Goal: Information Seeking & Learning: Compare options

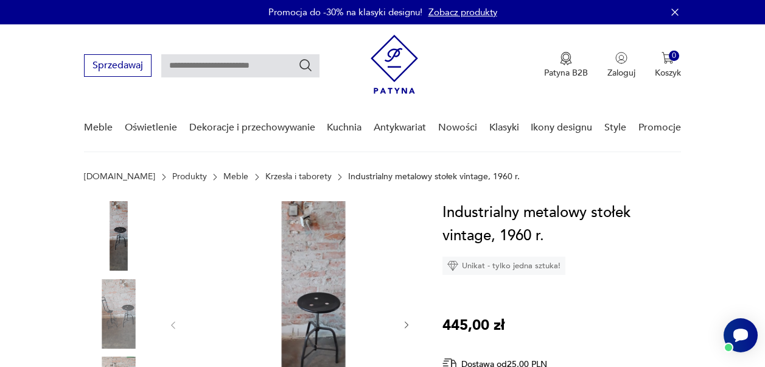
click at [265, 172] on link "Krzesła i taborety" at bounding box center [298, 177] width 66 height 10
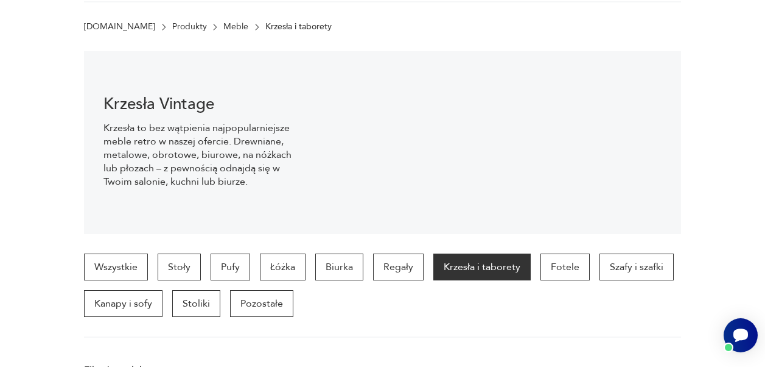
scroll to position [304, 0]
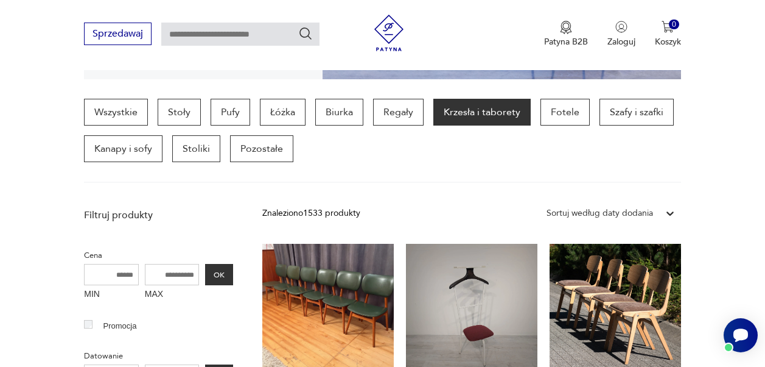
click at [173, 35] on input "text" at bounding box center [240, 34] width 158 height 23
type input "*******"
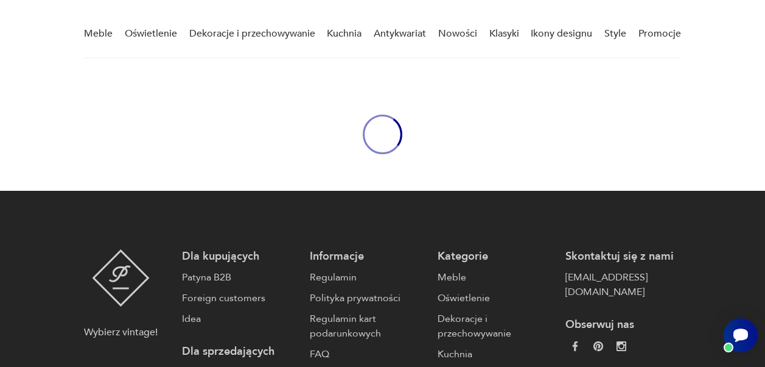
type input "*******"
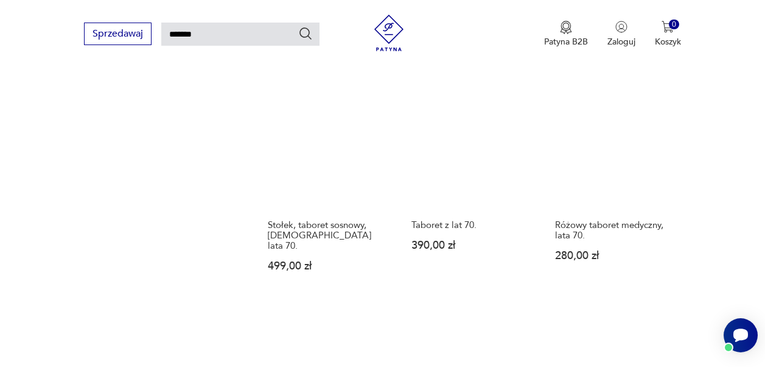
scroll to position [1315, 0]
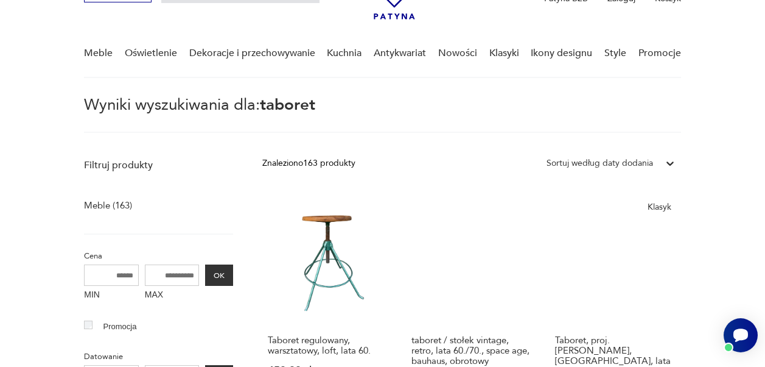
scroll to position [74, 0]
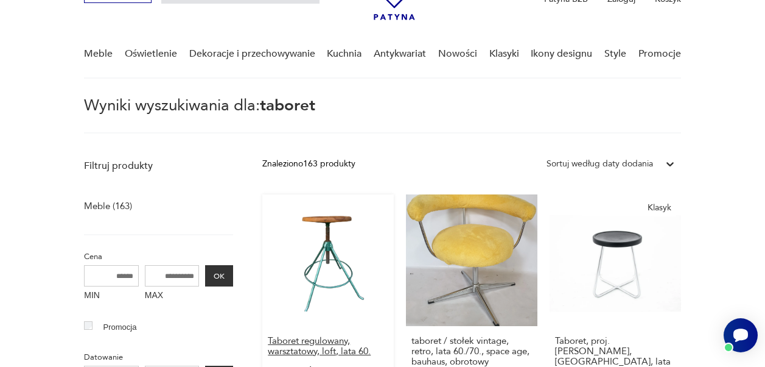
click at [317, 336] on h3 "Taboret regulowany, warsztatowy, loft, lata 60." at bounding box center [328, 346] width 121 height 21
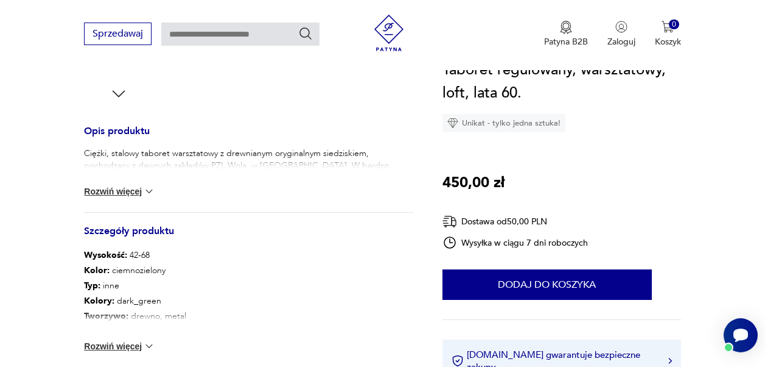
scroll to position [487, 0]
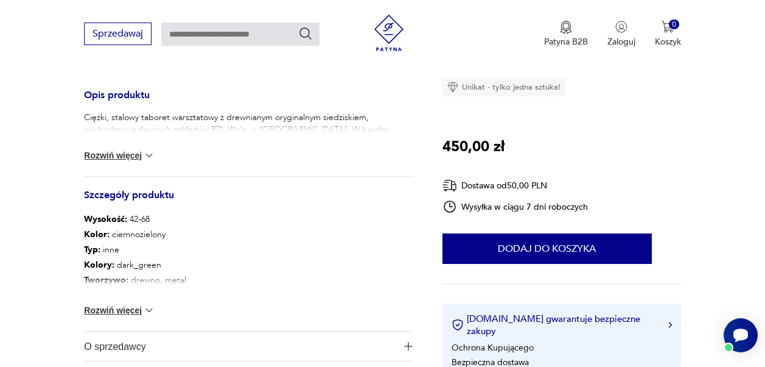
click at [127, 304] on button "Rozwiń więcej" at bounding box center [119, 310] width 71 height 12
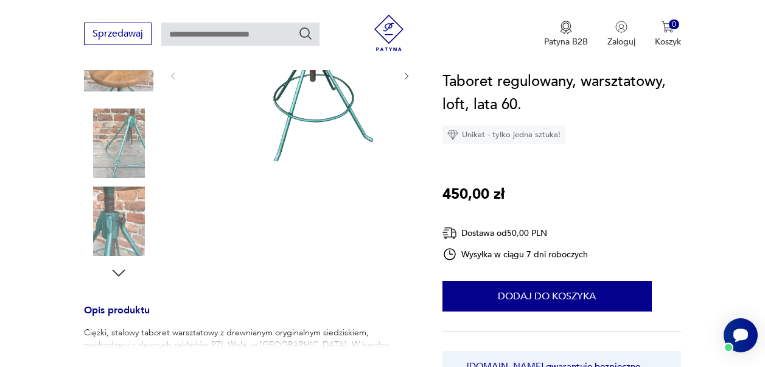
scroll to position [276, 0]
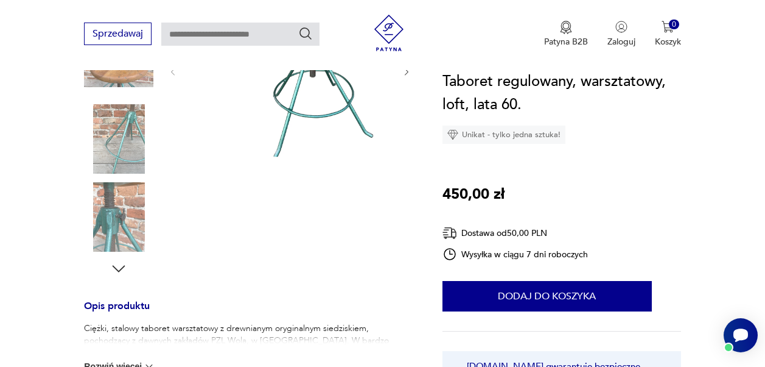
click at [123, 105] on img at bounding box center [118, 138] width 69 height 69
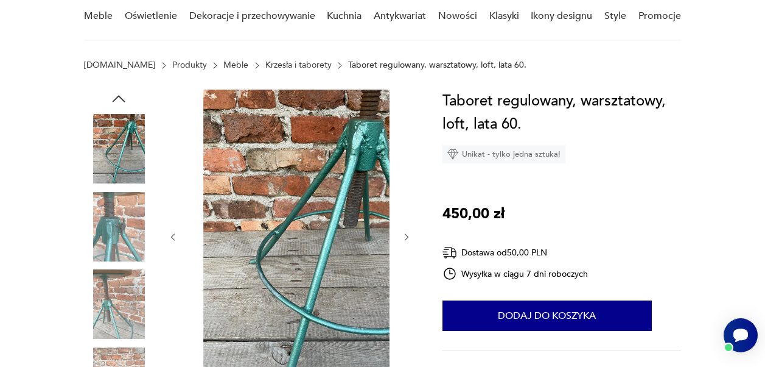
scroll to position [122, 0]
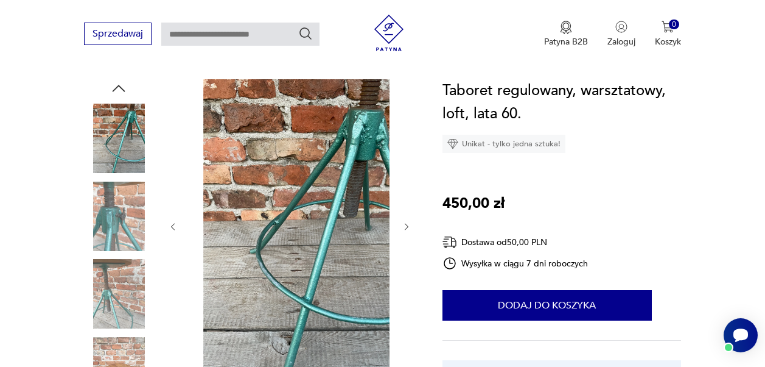
click at [119, 267] on img at bounding box center [118, 293] width 69 height 69
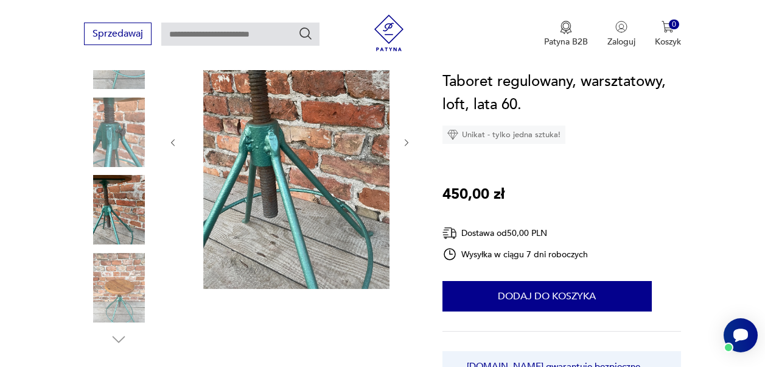
scroll to position [244, 0]
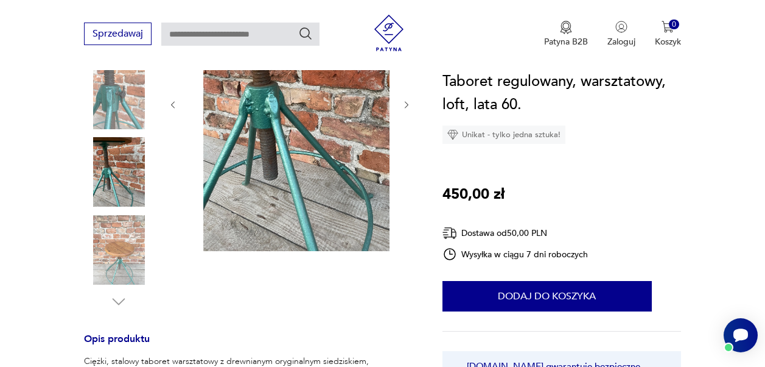
click at [110, 225] on img at bounding box center [118, 249] width 69 height 69
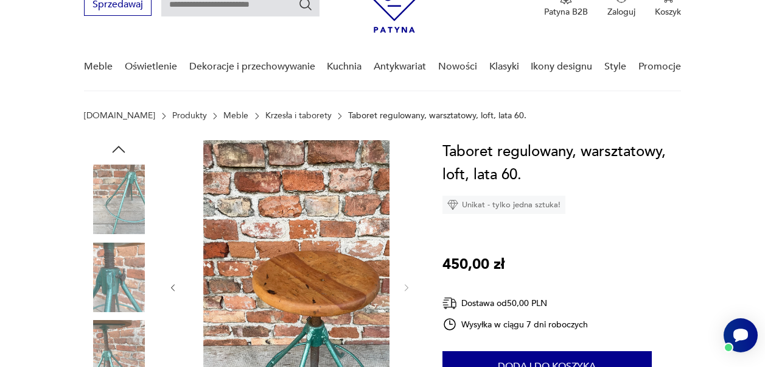
scroll to position [61, 0]
click at [121, 140] on icon "button" at bounding box center [119, 149] width 18 height 18
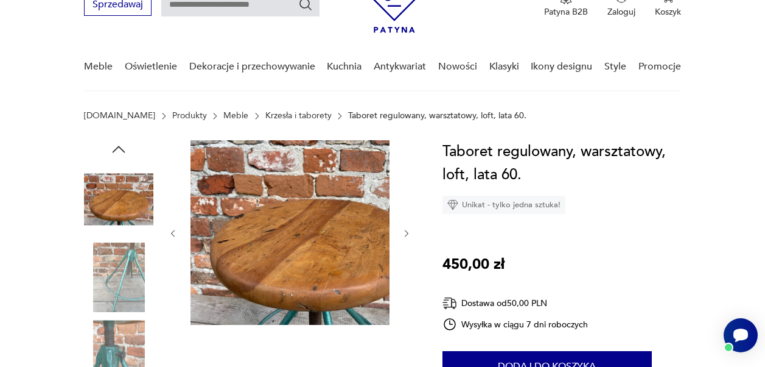
click at [120, 140] on icon "button" at bounding box center [119, 149] width 18 height 18
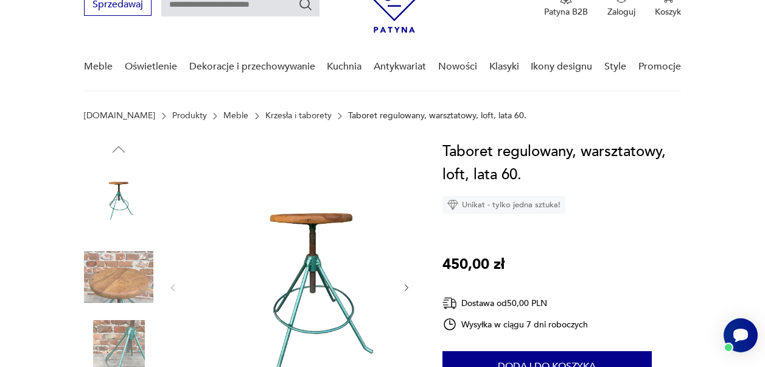
click at [114, 164] on img at bounding box center [118, 198] width 69 height 69
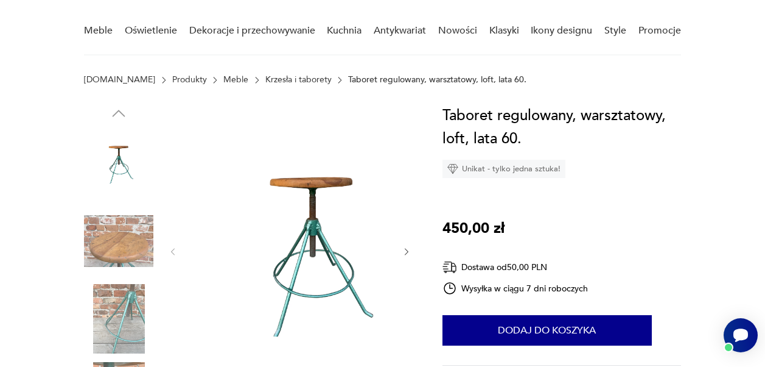
scroll to position [106, 0]
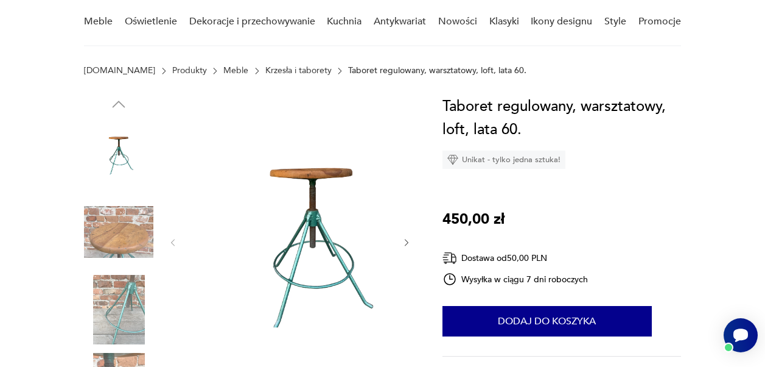
type input "*******"
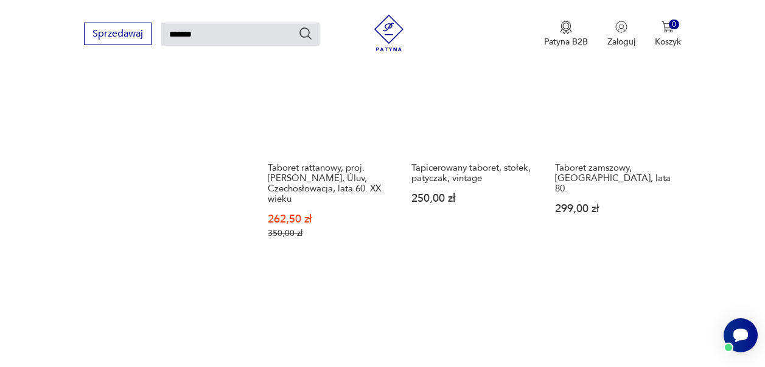
scroll to position [1292, 0]
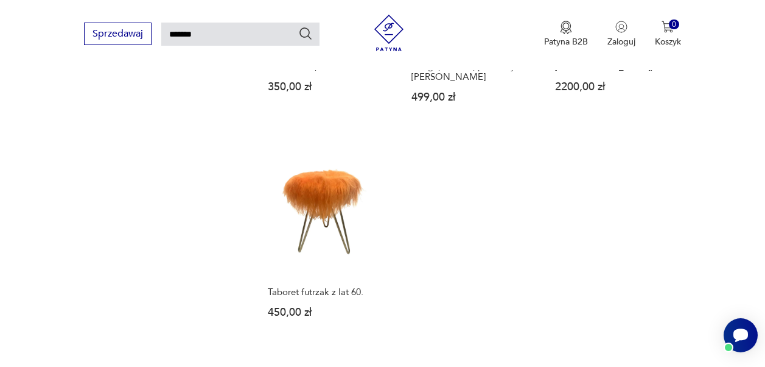
scroll to position [1350, 0]
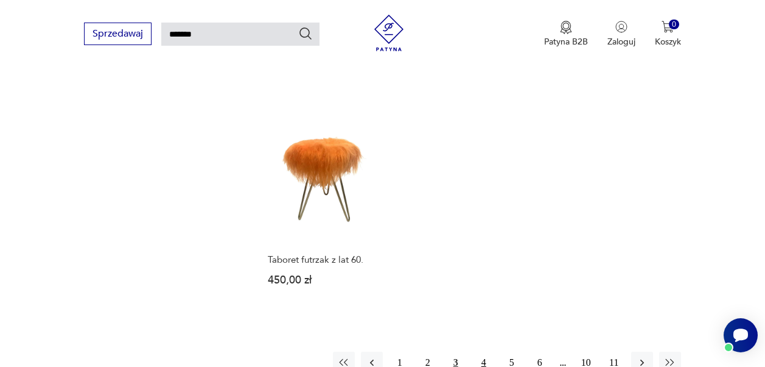
click at [495, 351] on button "4" at bounding box center [484, 362] width 22 height 22
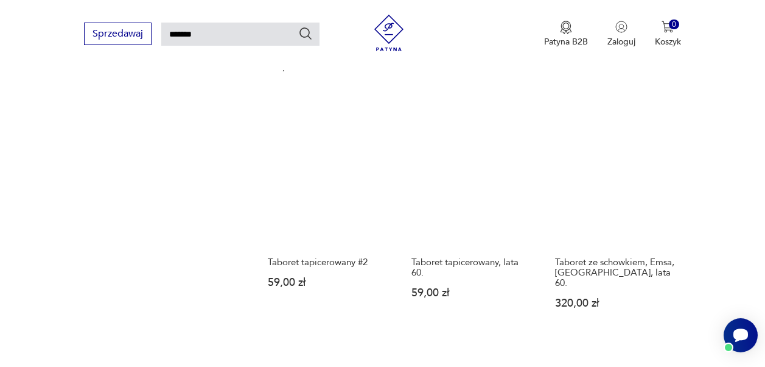
scroll to position [1350, 0]
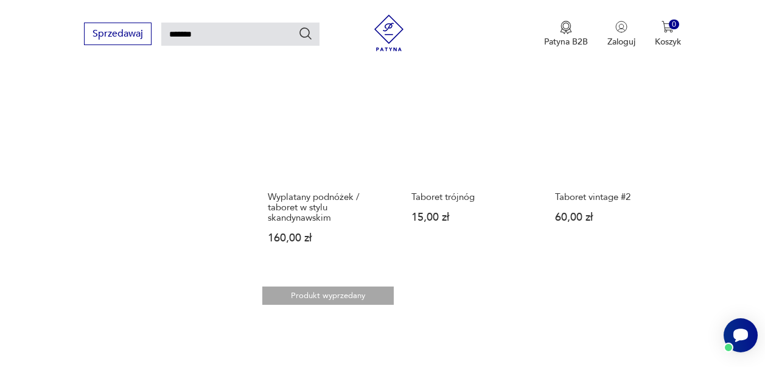
scroll to position [1228, 0]
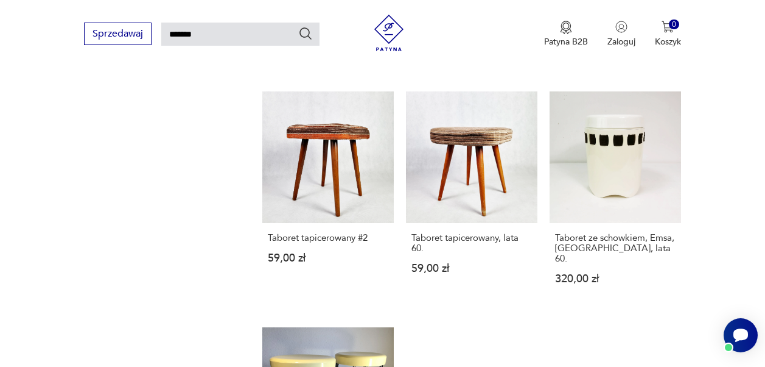
scroll to position [1289, 0]
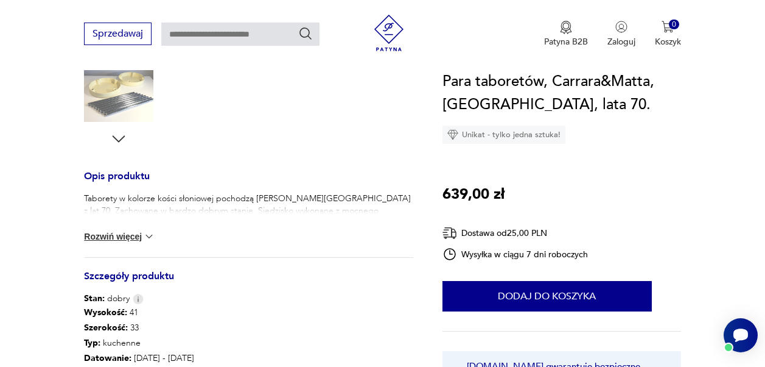
scroll to position [304, 0]
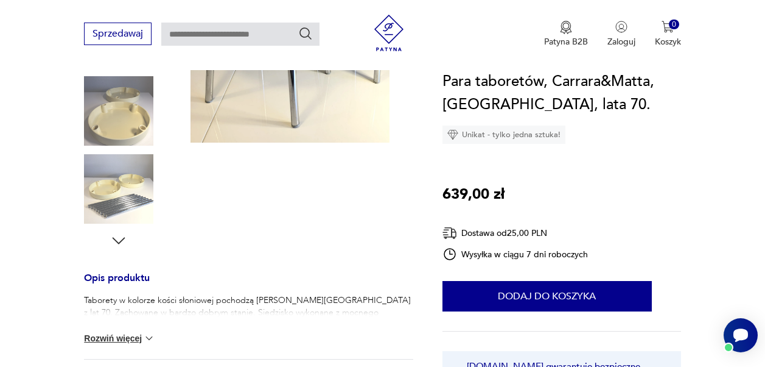
type input "*******"
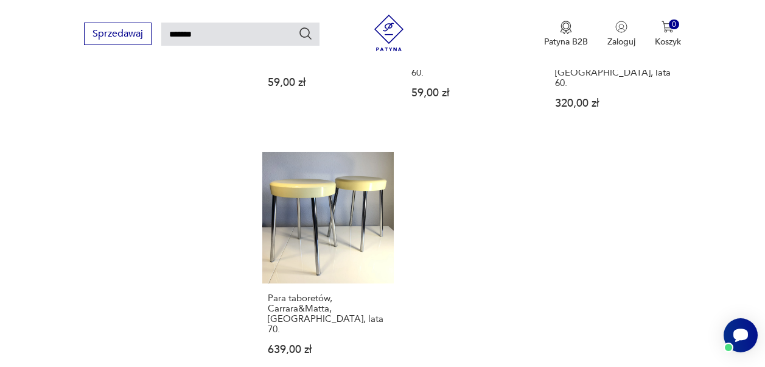
scroll to position [1243, 0]
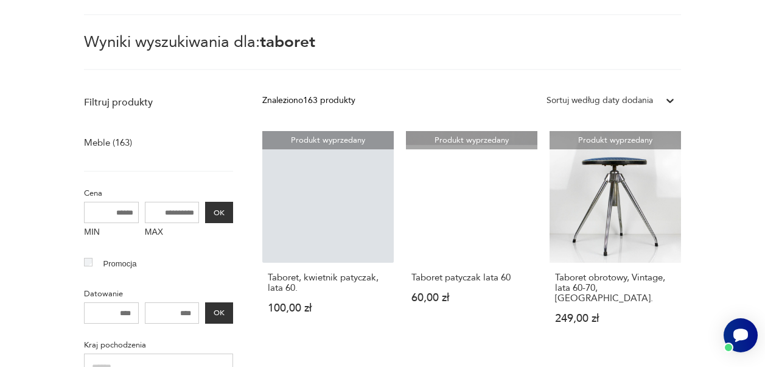
scroll to position [71, 0]
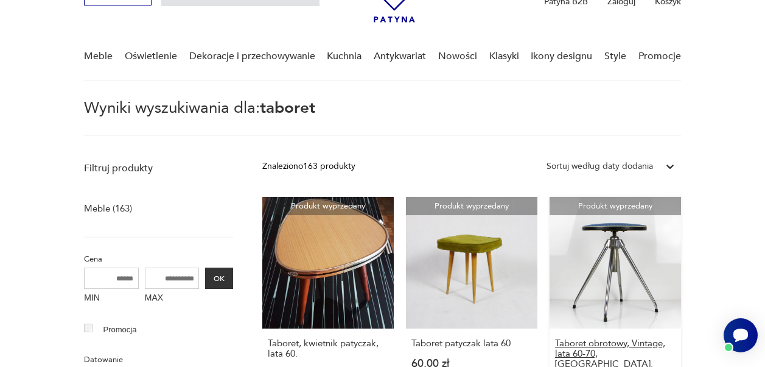
click at [609, 338] on h3 "Taboret obrotowy, Vintage, lata 60-70, [GEOGRAPHIC_DATA]." at bounding box center [615, 353] width 121 height 31
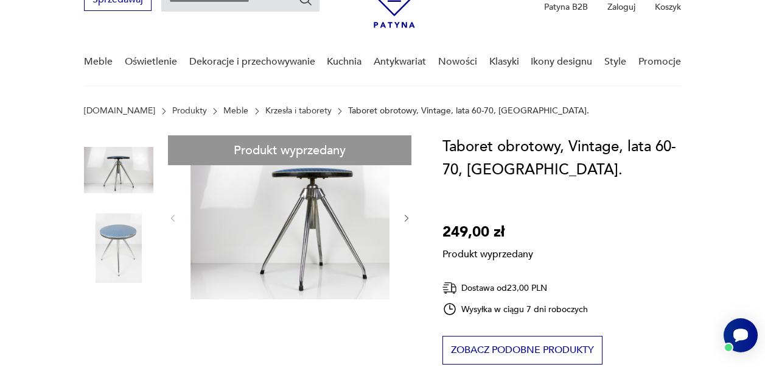
scroll to position [61, 0]
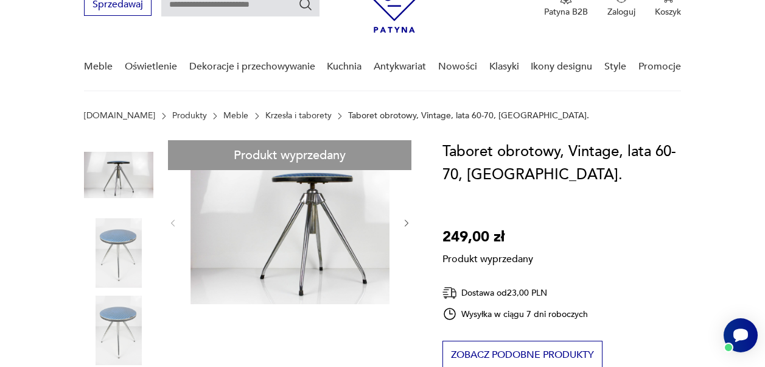
type input "*******"
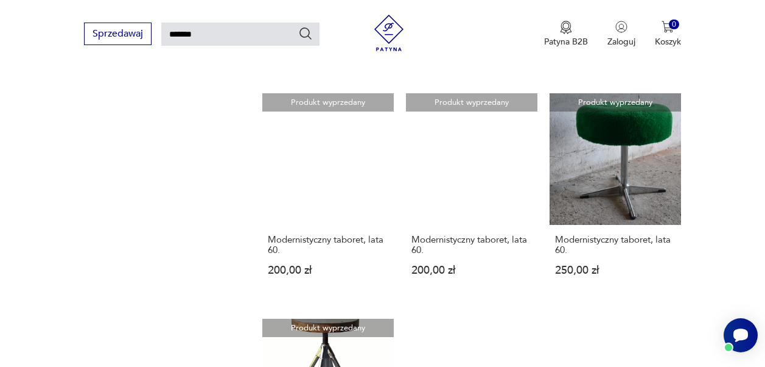
scroll to position [1157, 0]
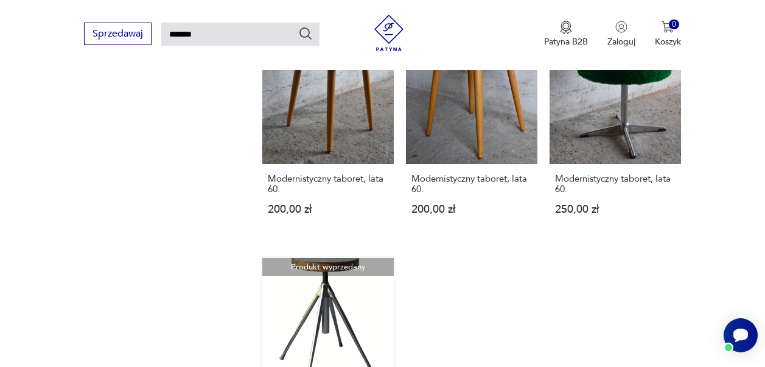
click at [284, 258] on link "Produkt wyprzedany Taboret obrotowy, lata 60. 399,00 zł" at bounding box center [328, 355] width 132 height 195
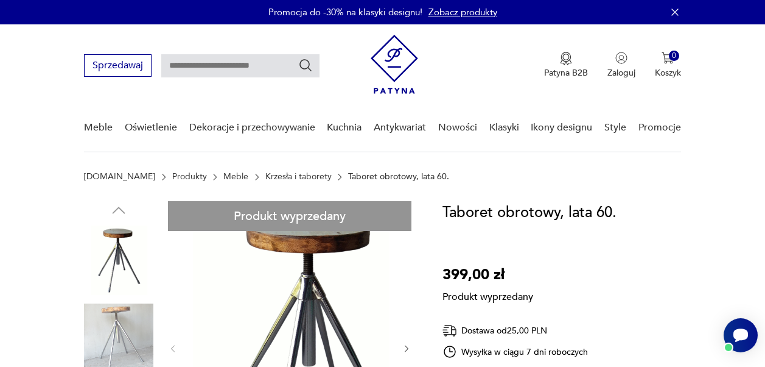
type input "*******"
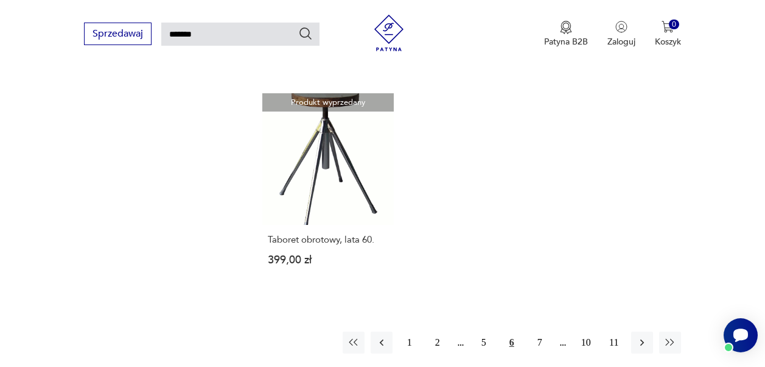
scroll to position [1302, 0]
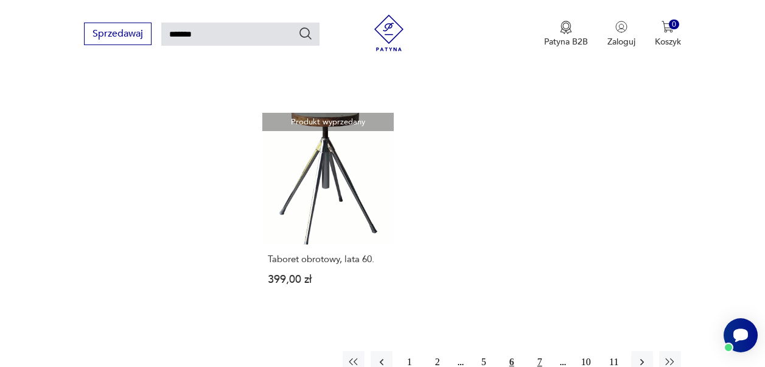
click at [551, 351] on button "7" at bounding box center [540, 362] width 22 height 22
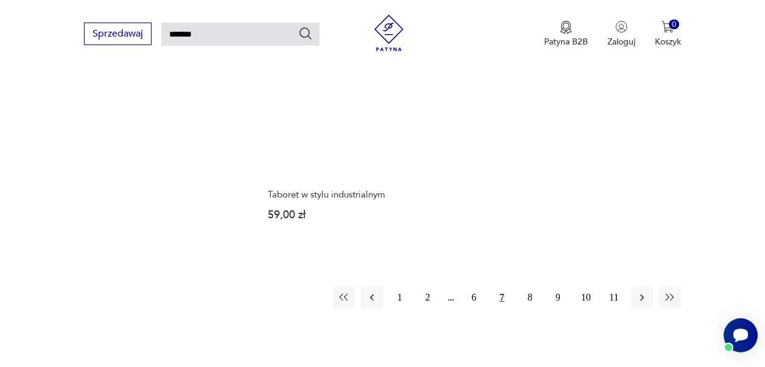
scroll to position [1378, 0]
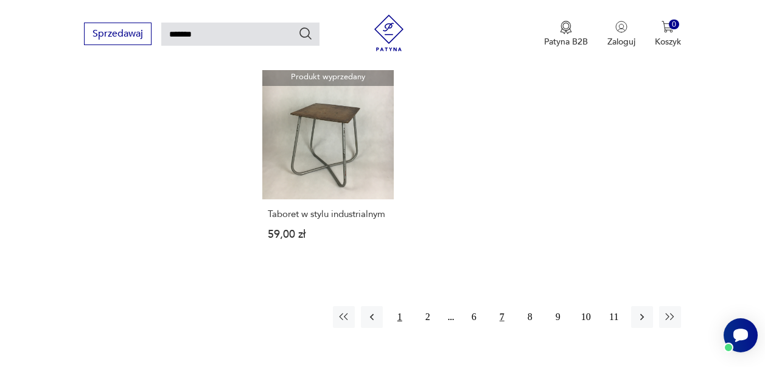
click at [411, 306] on button "1" at bounding box center [400, 317] width 22 height 22
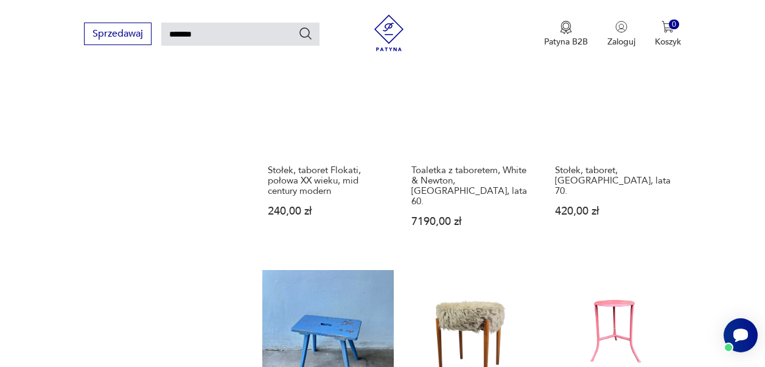
scroll to position [1046, 0]
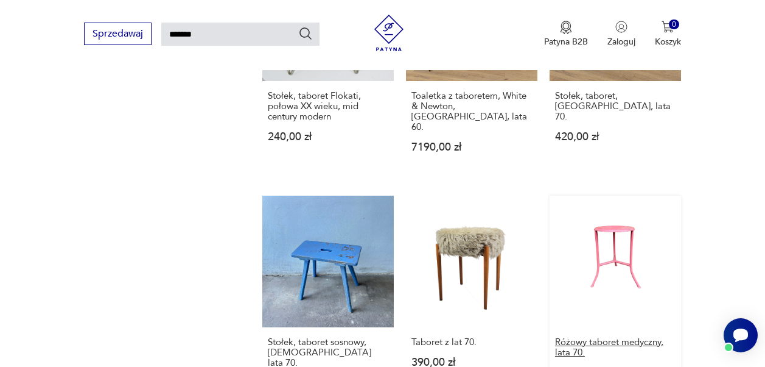
click at [602, 337] on h3 "Różowy taboret medyczny, lata 70." at bounding box center [615, 347] width 121 height 21
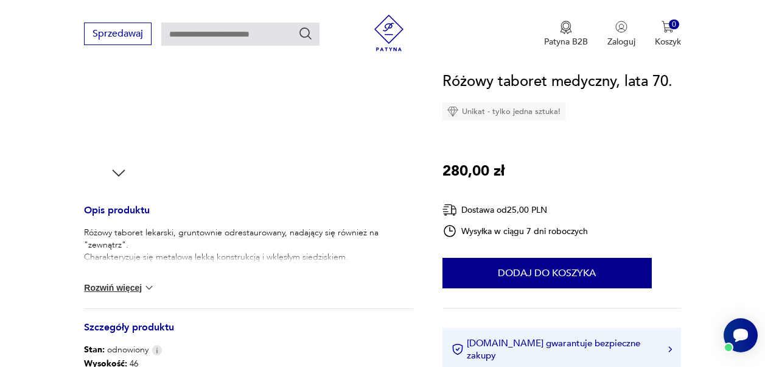
scroll to position [304, 0]
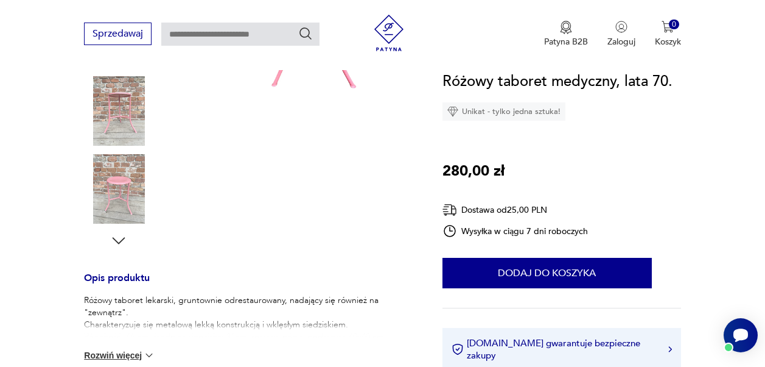
type input "*******"
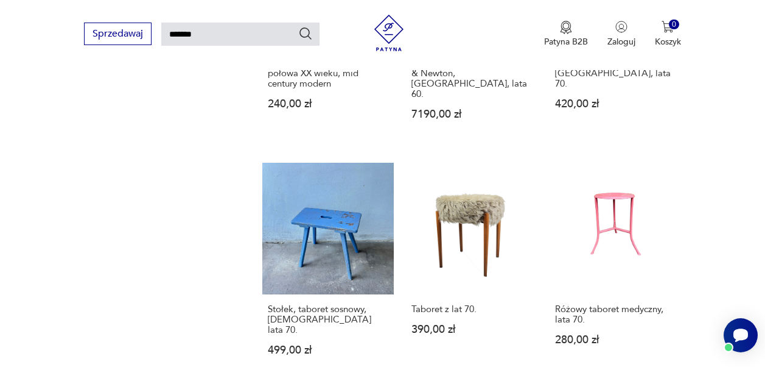
scroll to position [1203, 0]
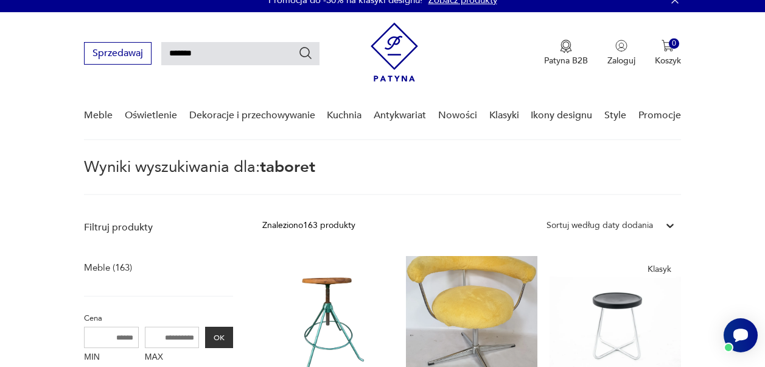
scroll to position [132, 0]
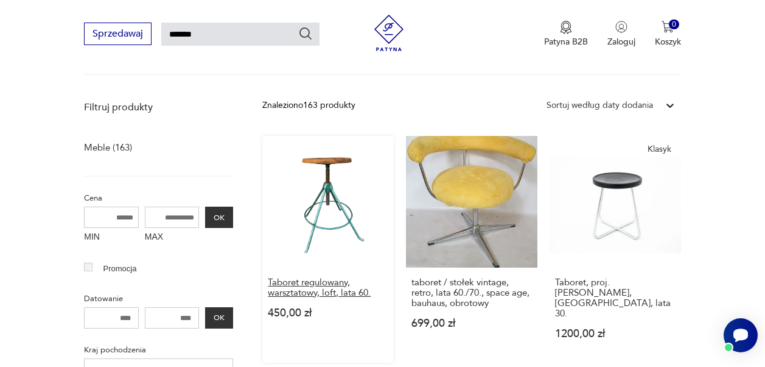
click at [313, 277] on h3 "Taboret regulowany, warsztatowy, loft, lata 60." at bounding box center [328, 287] width 121 height 21
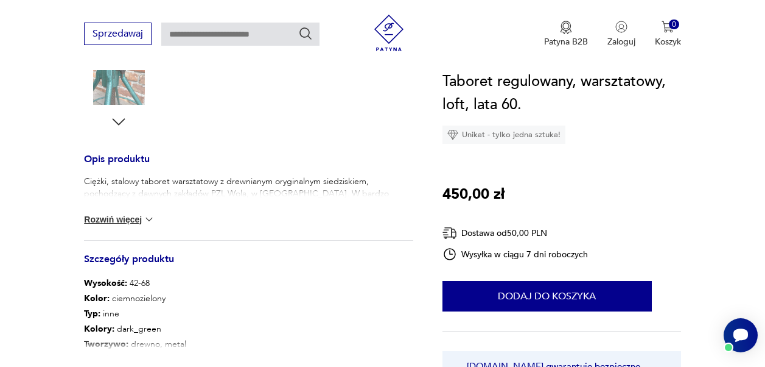
scroll to position [426, 0]
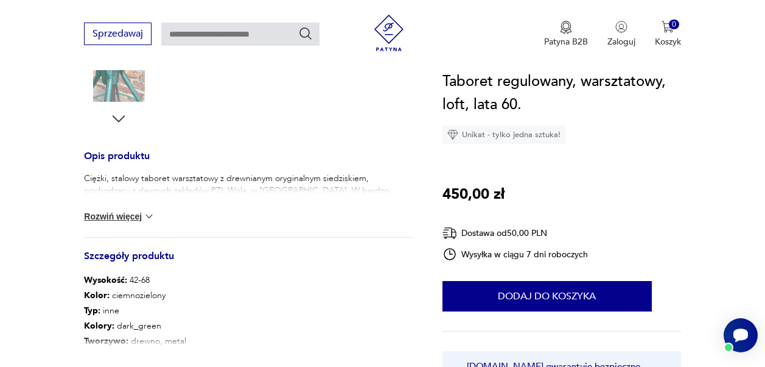
click at [143, 365] on img at bounding box center [149, 371] width 12 height 12
click at [115, 210] on button "Rozwiń więcej" at bounding box center [119, 216] width 71 height 12
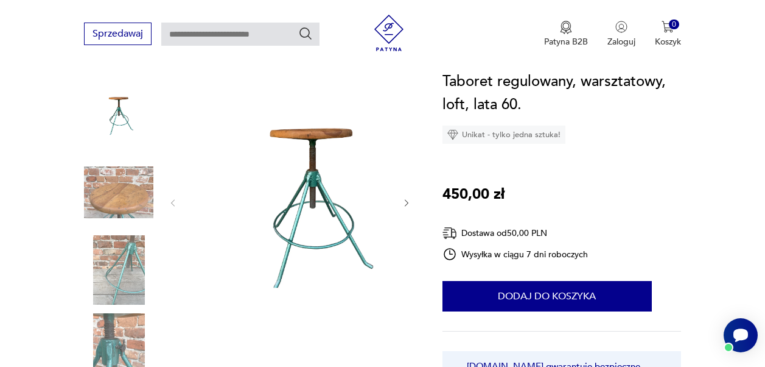
scroll to position [166, 0]
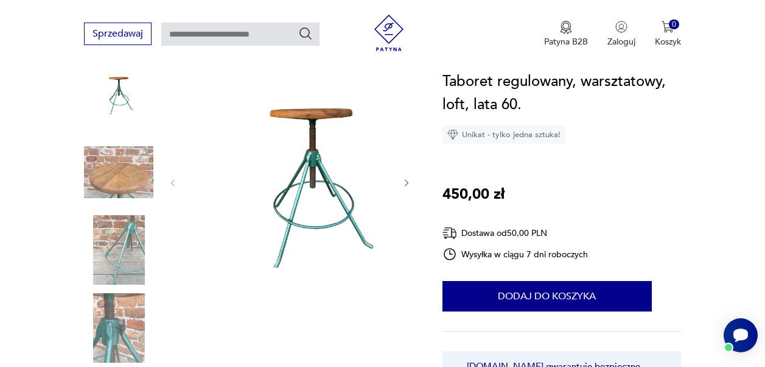
click at [311, 159] on img at bounding box center [314, 182] width 246 height 294
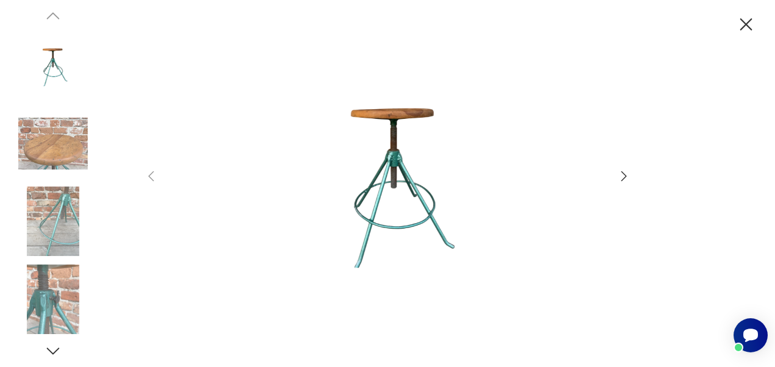
click at [629, 179] on icon "button" at bounding box center [623, 176] width 15 height 15
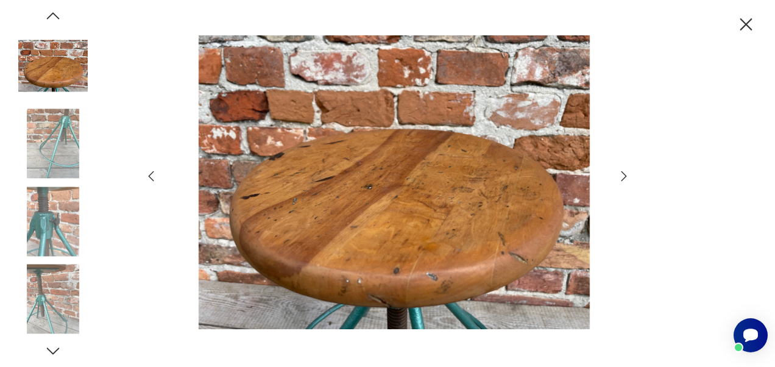
click at [624, 177] on icon "button" at bounding box center [623, 176] width 15 height 15
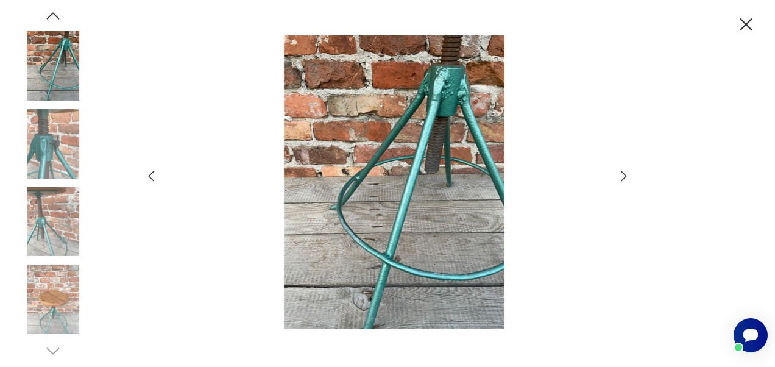
click at [627, 177] on icon "button" at bounding box center [623, 176] width 15 height 15
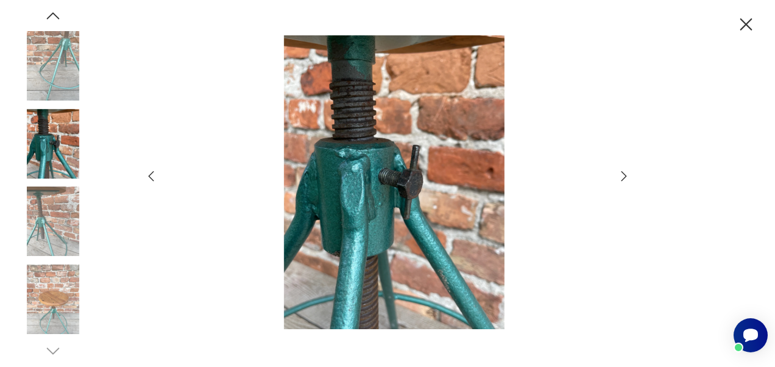
click at [627, 177] on icon "button" at bounding box center [623, 176] width 5 height 10
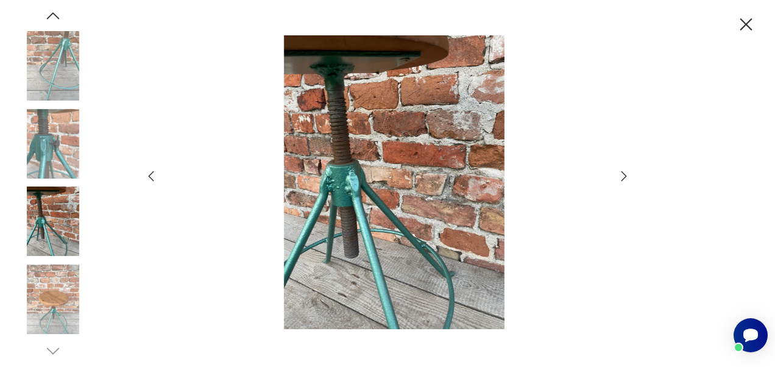
click at [624, 178] on icon "button" at bounding box center [623, 176] width 15 height 15
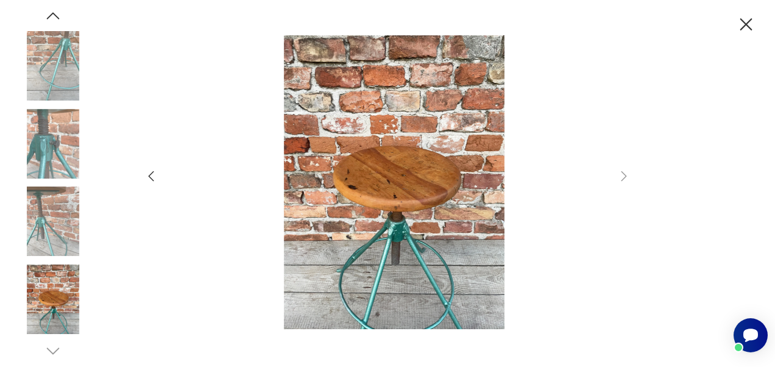
click at [752, 19] on icon "button" at bounding box center [746, 24] width 12 height 12
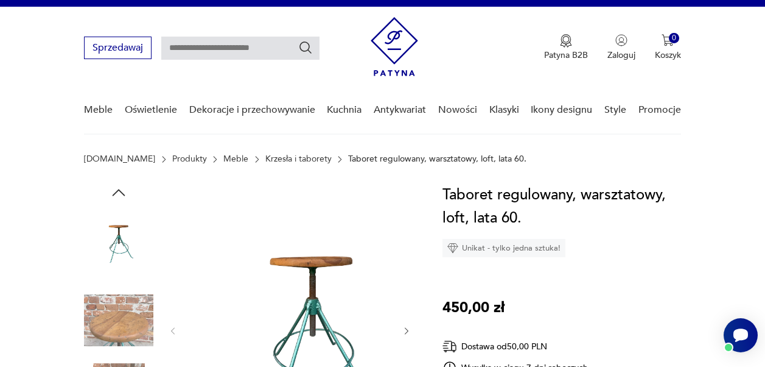
scroll to position [0, 0]
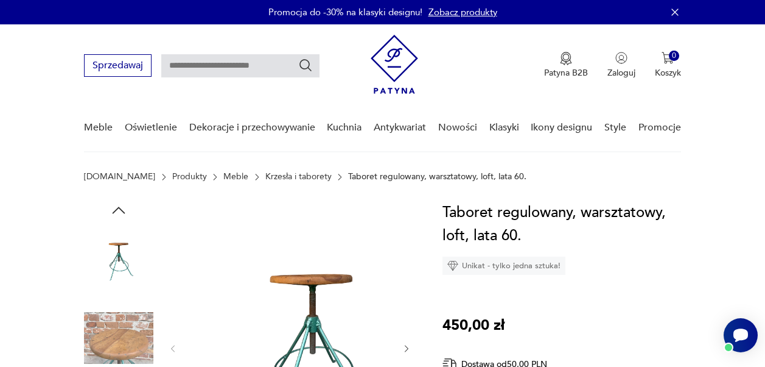
click at [265, 172] on link "Krzesła i taborety" at bounding box center [298, 177] width 66 height 10
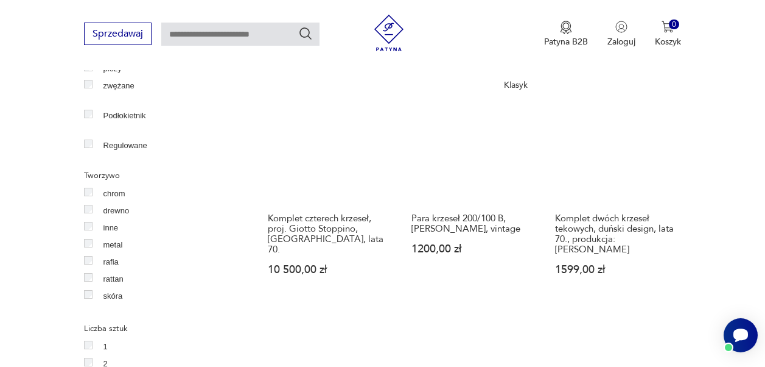
scroll to position [1686, 0]
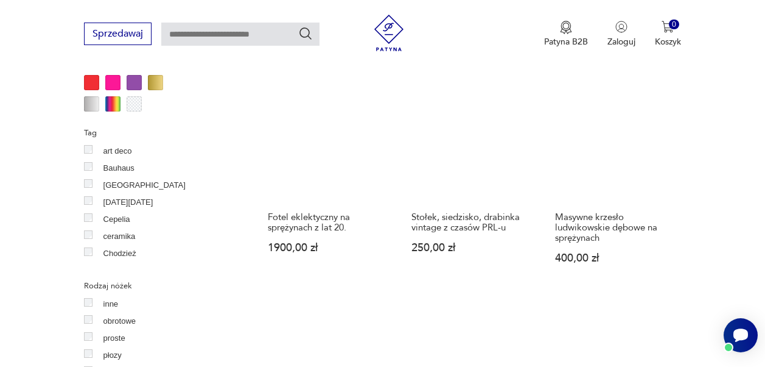
scroll to position [1500, 0]
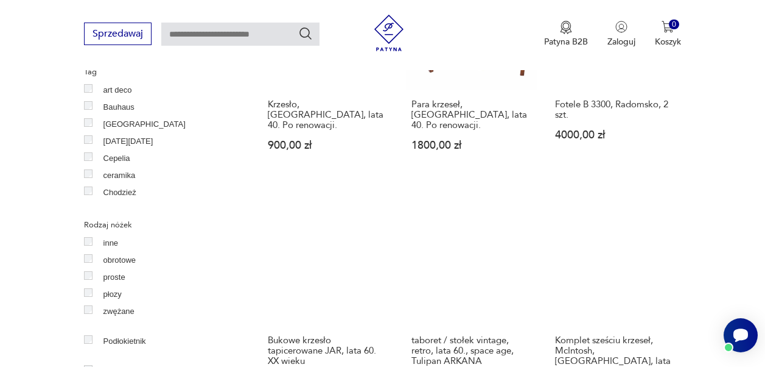
scroll to position [1500, 0]
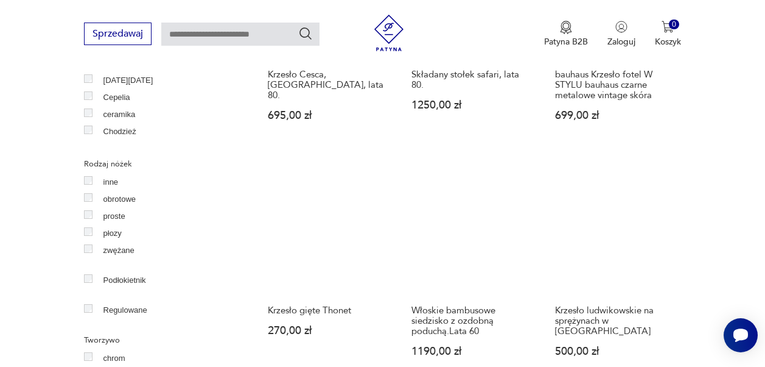
scroll to position [1561, 0]
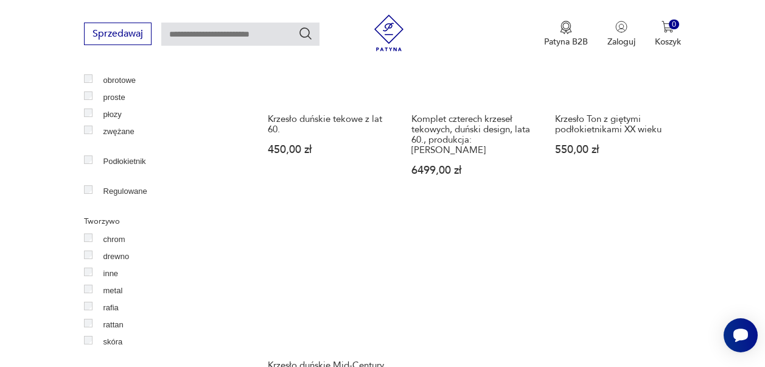
scroll to position [1561, 0]
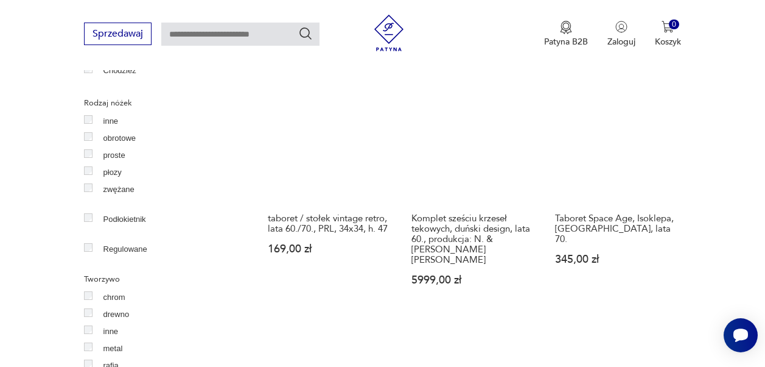
scroll to position [1561, 0]
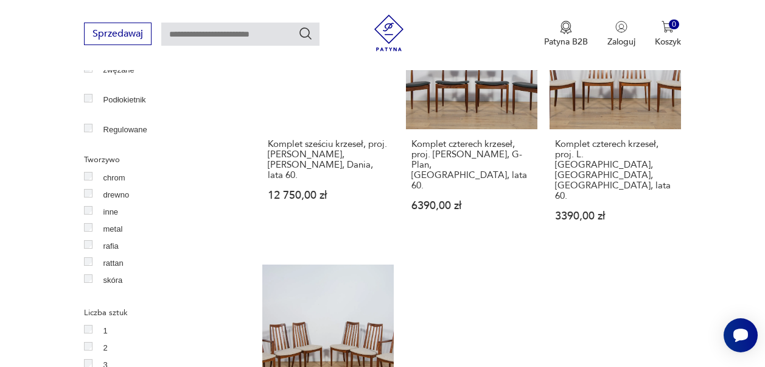
scroll to position [1561, 0]
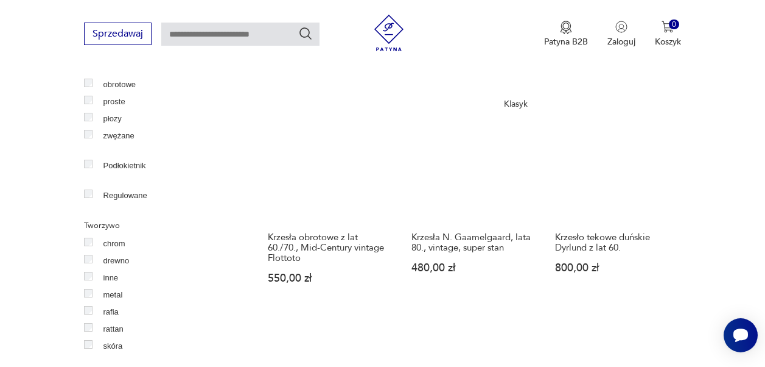
scroll to position [1500, 0]
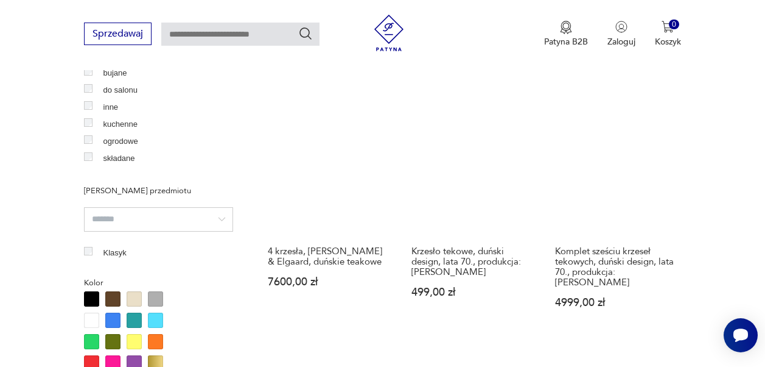
scroll to position [1074, 0]
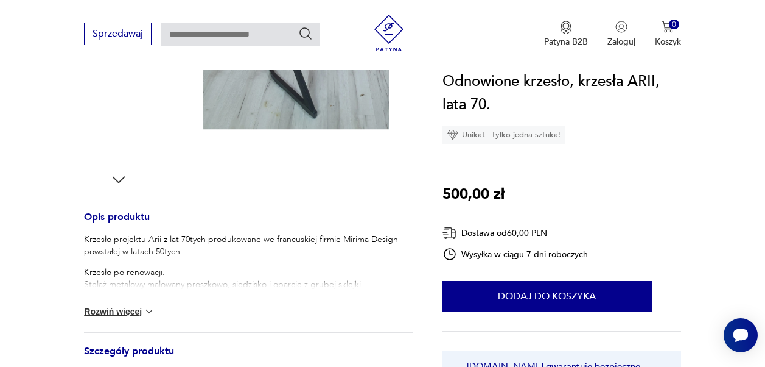
scroll to position [487, 0]
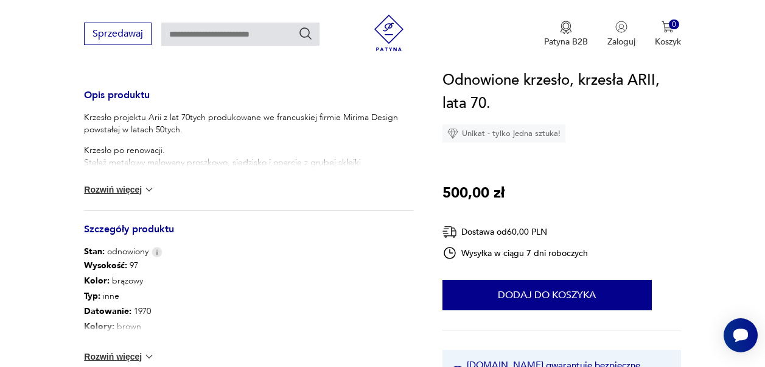
click at [116, 350] on button "Rozwiń więcej" at bounding box center [119, 356] width 71 height 12
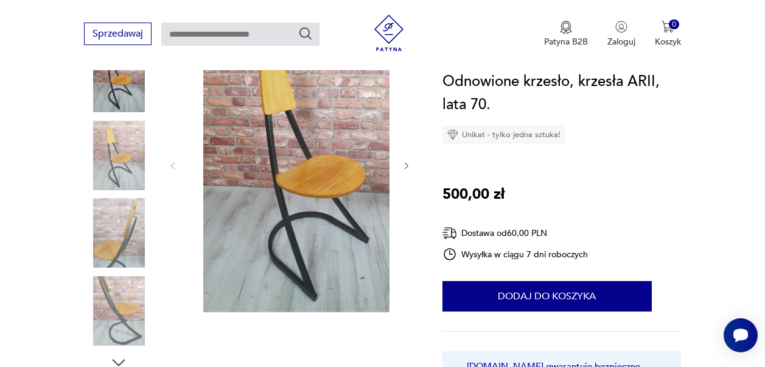
scroll to position [183, 0]
click at [272, 189] on img at bounding box center [314, 165] width 246 height 294
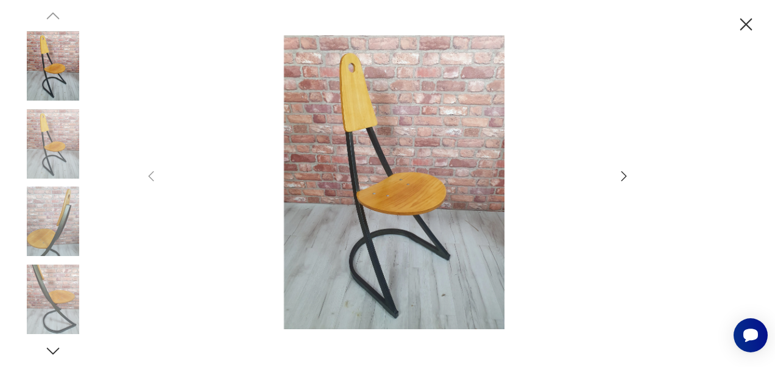
click at [624, 177] on icon "button" at bounding box center [623, 176] width 15 height 15
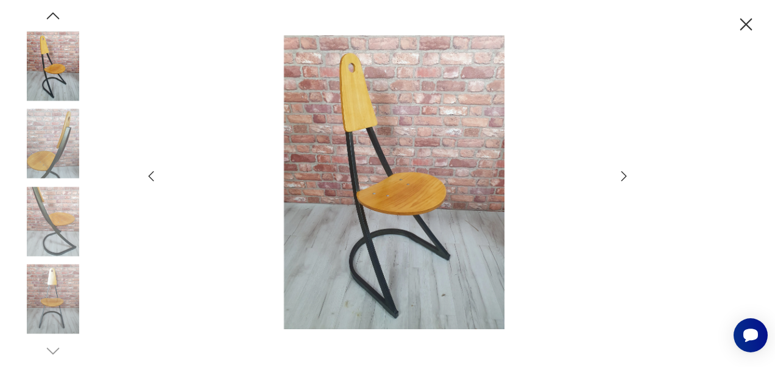
click at [624, 177] on icon "button" at bounding box center [623, 176] width 15 height 15
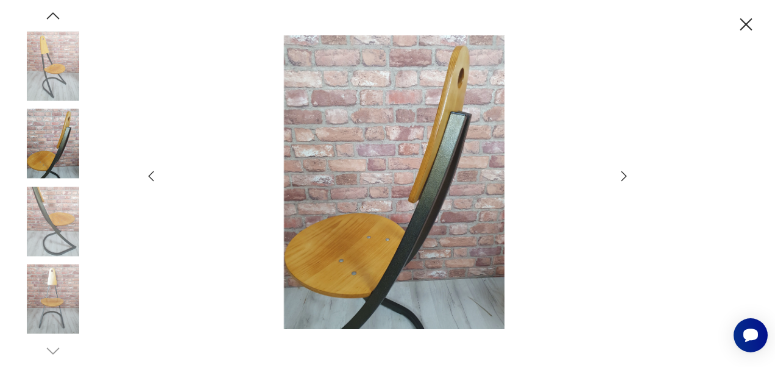
click at [624, 177] on icon "button" at bounding box center [623, 176] width 15 height 15
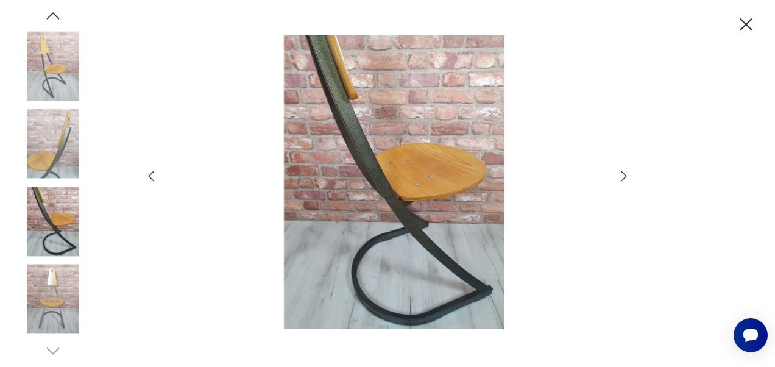
click at [624, 177] on icon "button" at bounding box center [623, 176] width 15 height 15
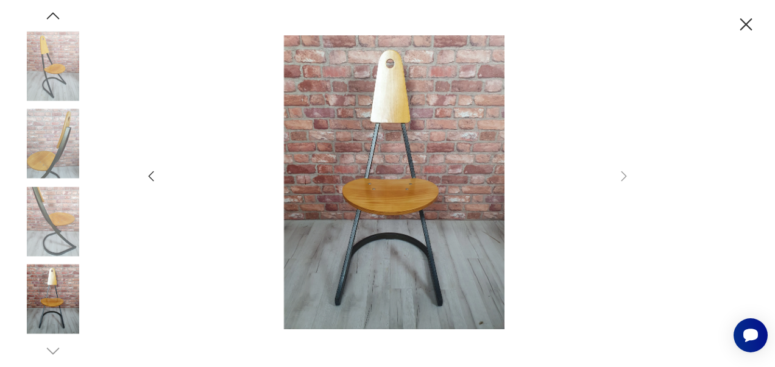
click at [756, 19] on icon "button" at bounding box center [745, 24] width 21 height 21
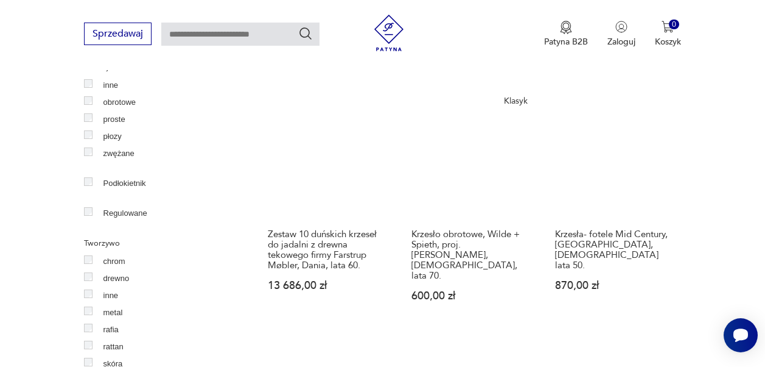
scroll to position [1523, 0]
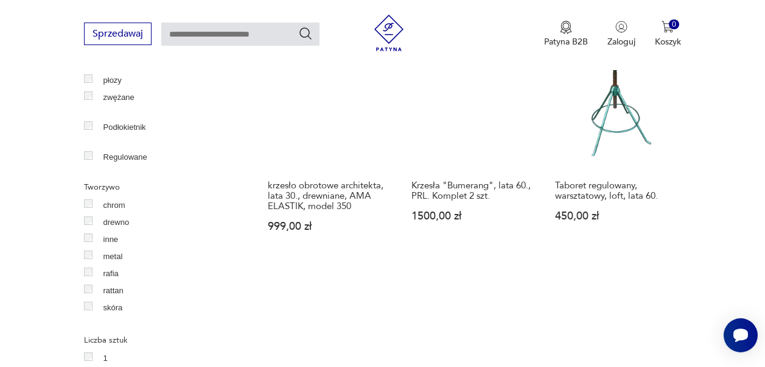
scroll to position [1561, 0]
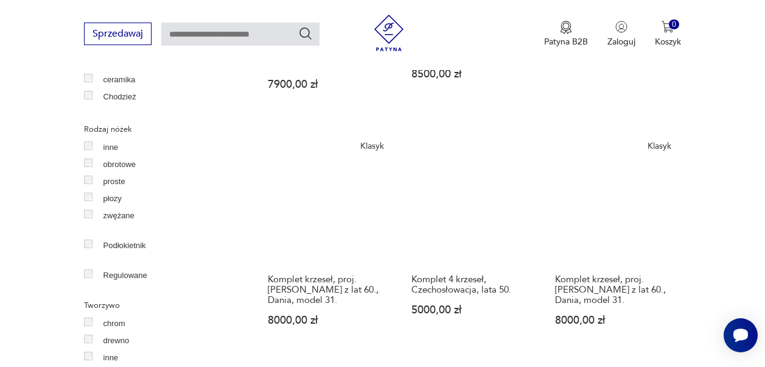
scroll to position [1561, 0]
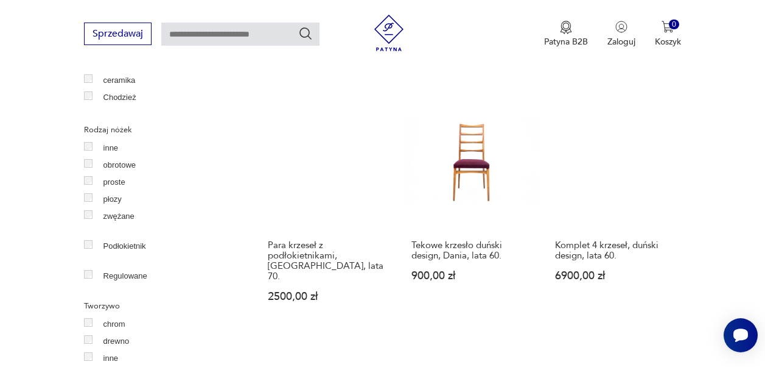
scroll to position [1439, 0]
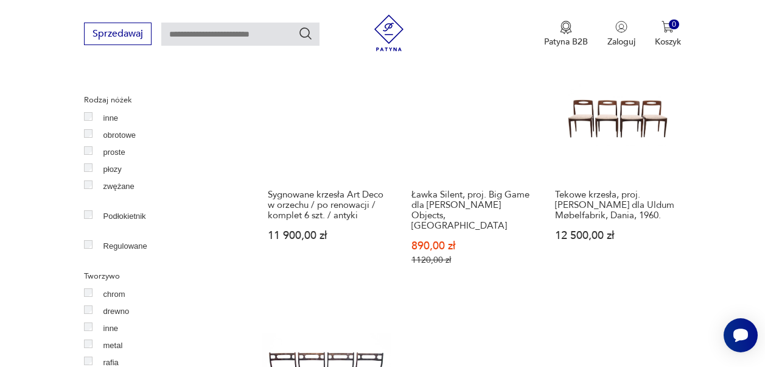
scroll to position [1500, 0]
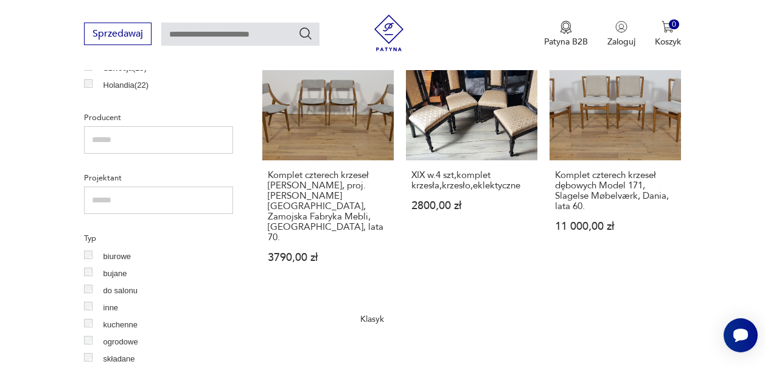
scroll to position [790, 0]
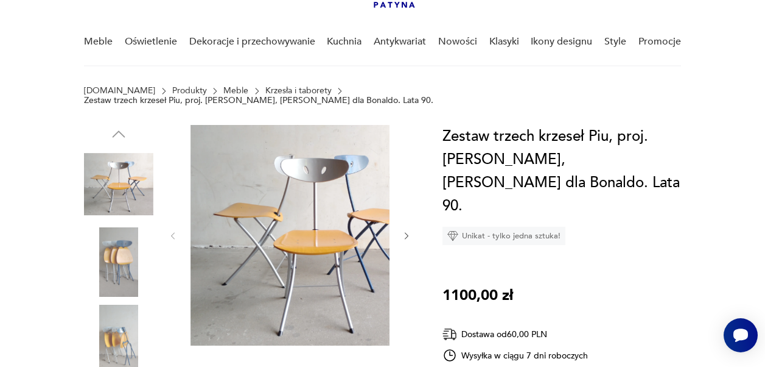
scroll to position [122, 0]
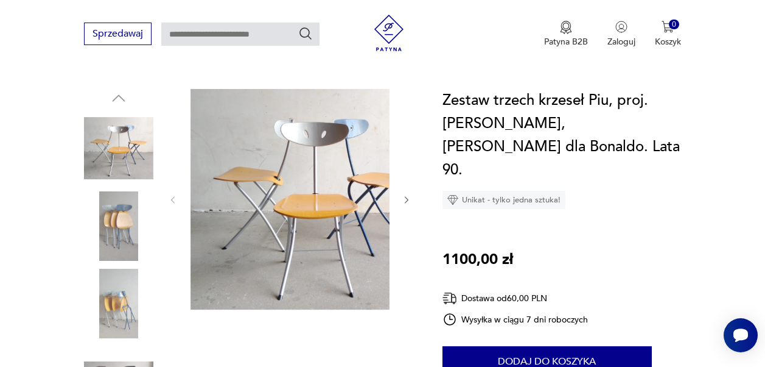
click at [335, 155] on img at bounding box center [314, 199] width 246 height 220
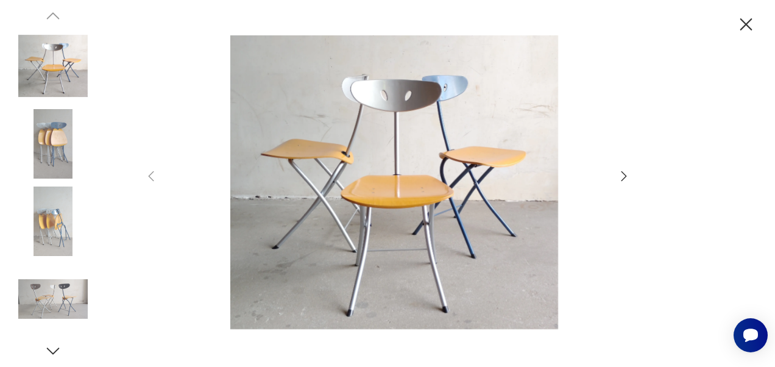
click at [625, 179] on icon "button" at bounding box center [623, 176] width 15 height 15
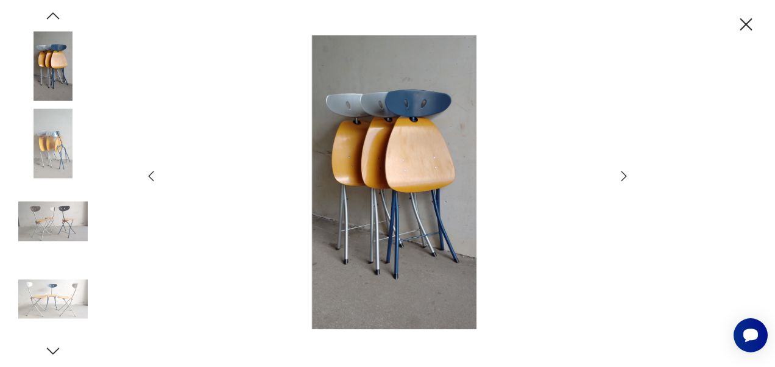
click at [625, 179] on icon "button" at bounding box center [623, 176] width 15 height 15
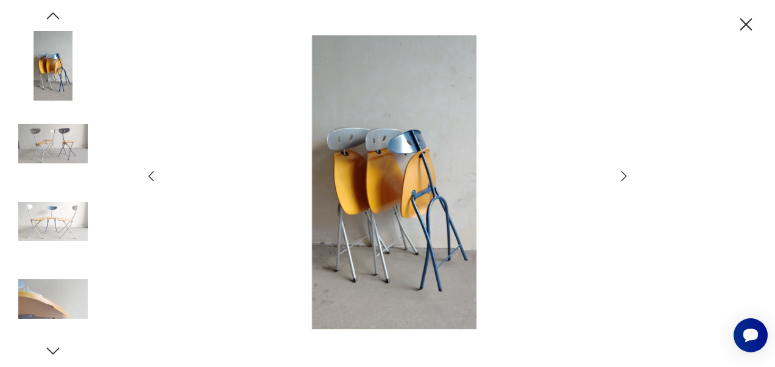
click at [625, 179] on icon "button" at bounding box center [623, 176] width 15 height 15
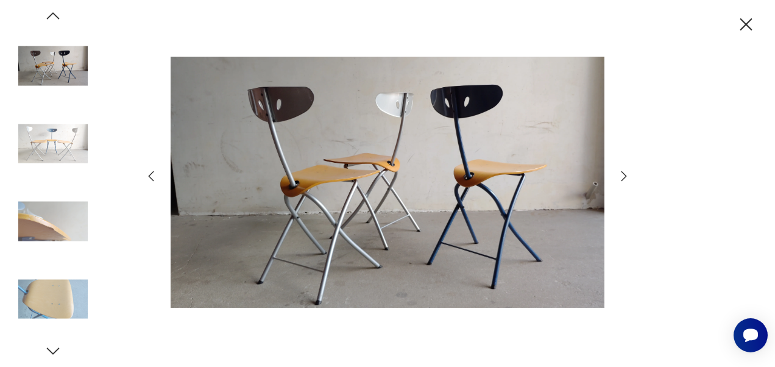
click at [625, 179] on icon "button" at bounding box center [623, 176] width 15 height 15
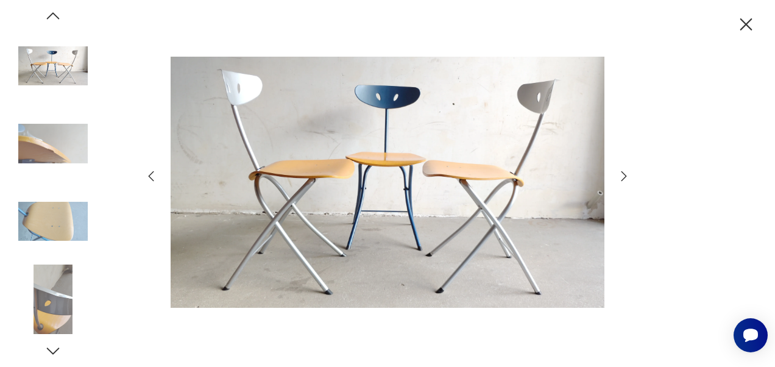
click at [625, 179] on icon "button" at bounding box center [623, 176] width 15 height 15
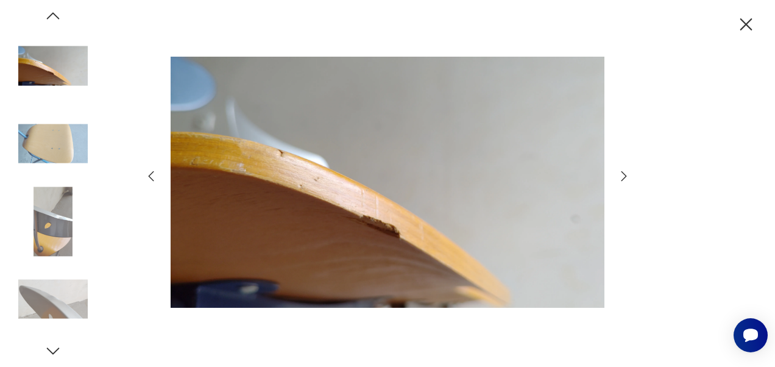
click at [625, 179] on icon "button" at bounding box center [623, 176] width 15 height 15
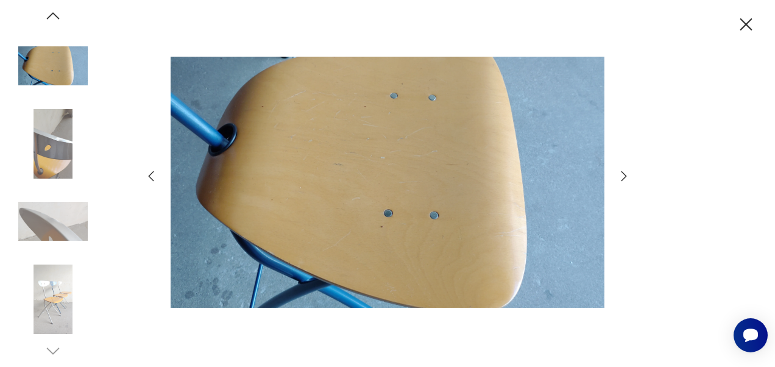
click at [625, 179] on icon "button" at bounding box center [623, 176] width 15 height 15
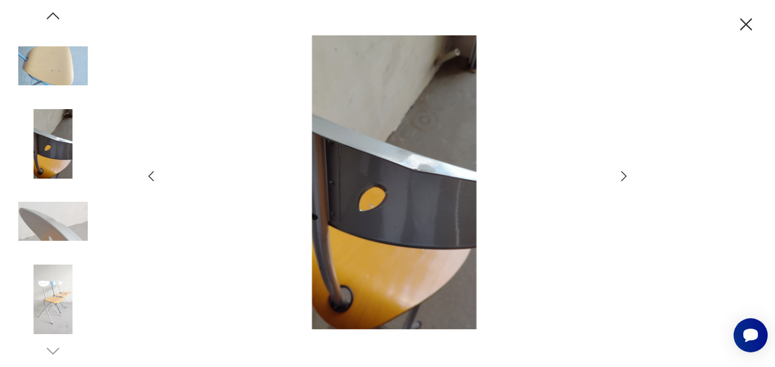
click at [756, 15] on icon "button" at bounding box center [745, 24] width 21 height 21
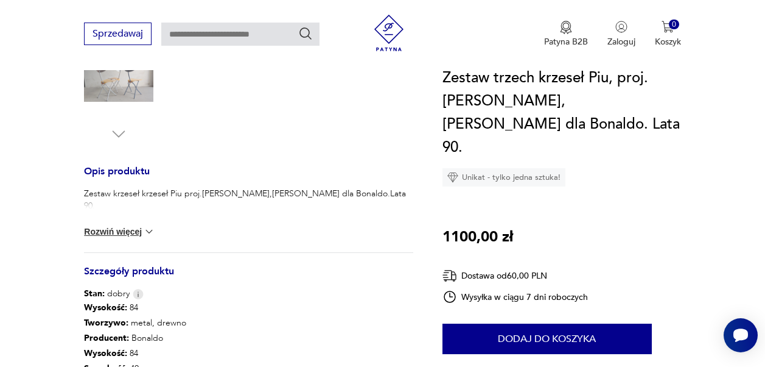
scroll to position [426, 0]
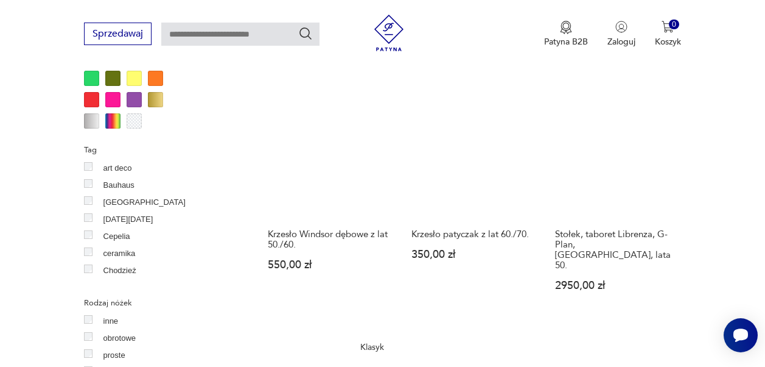
scroll to position [1544, 0]
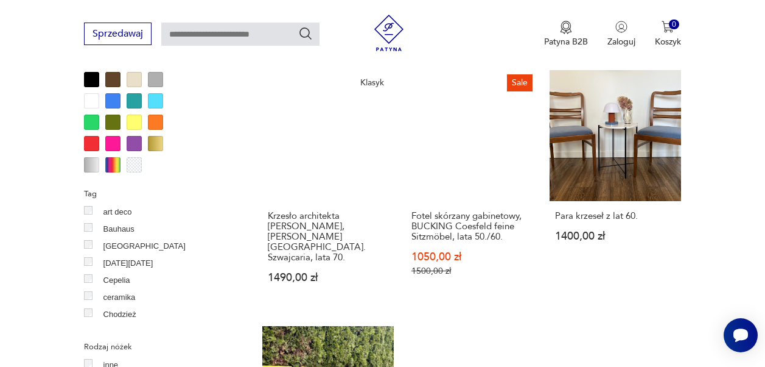
scroll to position [1500, 0]
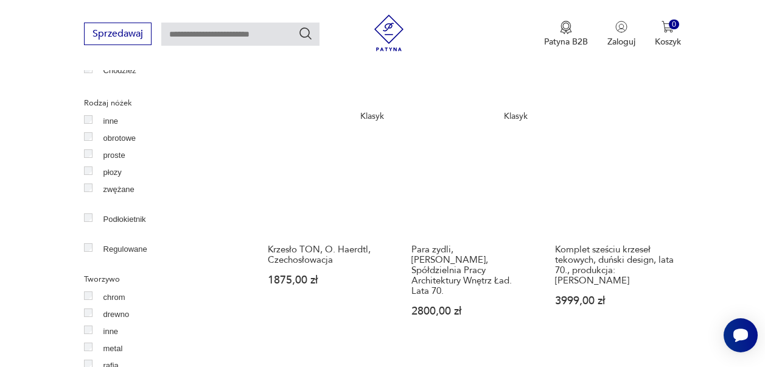
scroll to position [1561, 0]
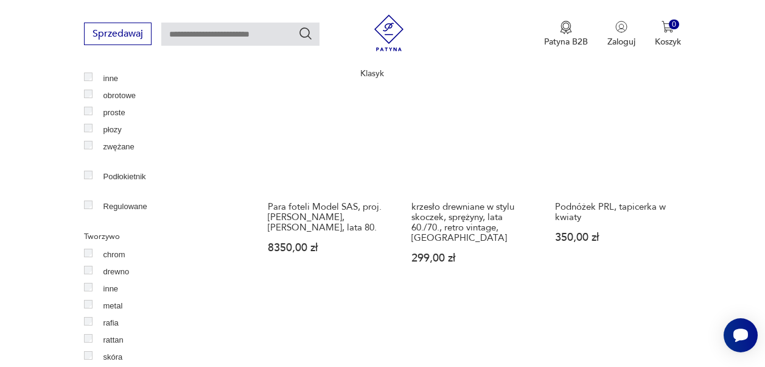
scroll to position [1500, 0]
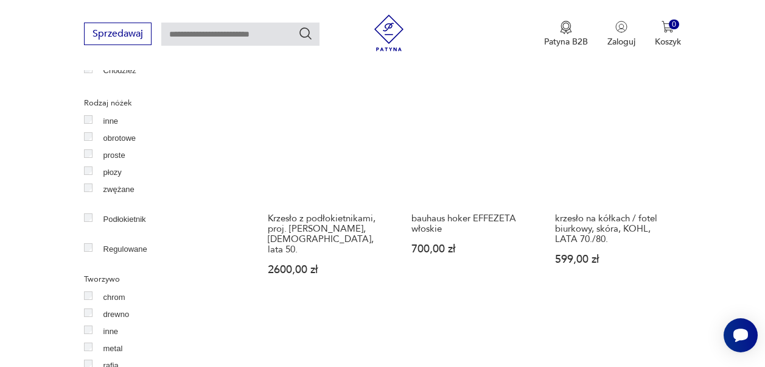
scroll to position [1561, 0]
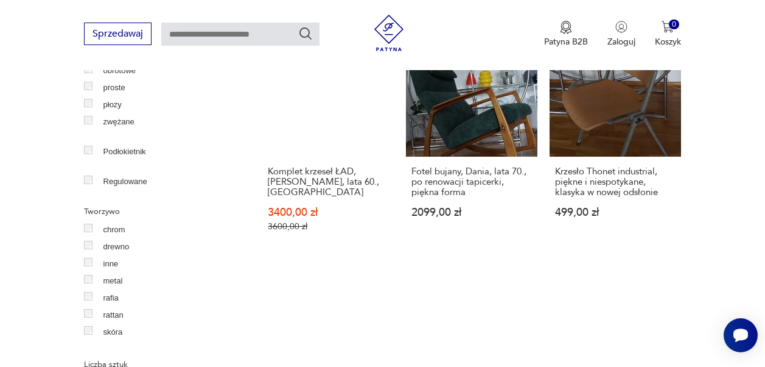
scroll to position [1561, 0]
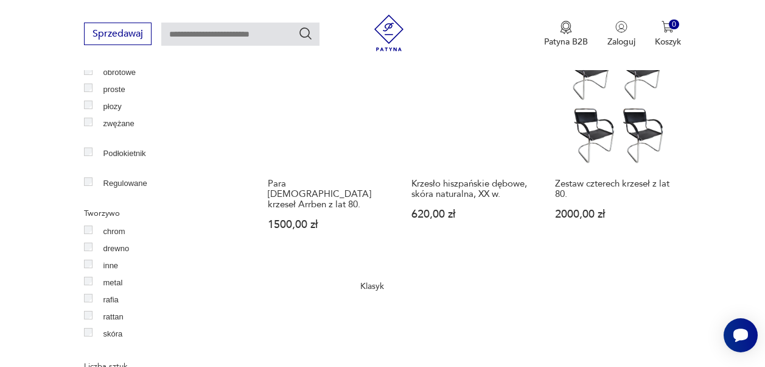
scroll to position [1561, 0]
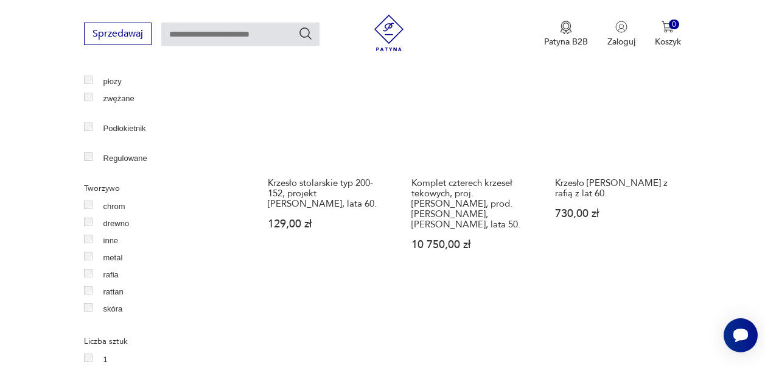
scroll to position [1561, 0]
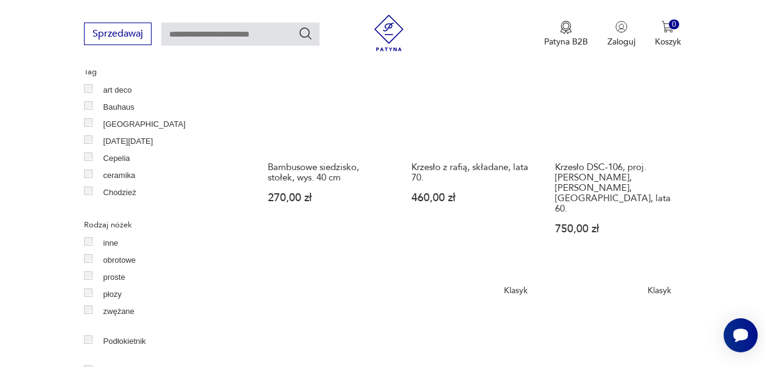
scroll to position [1500, 0]
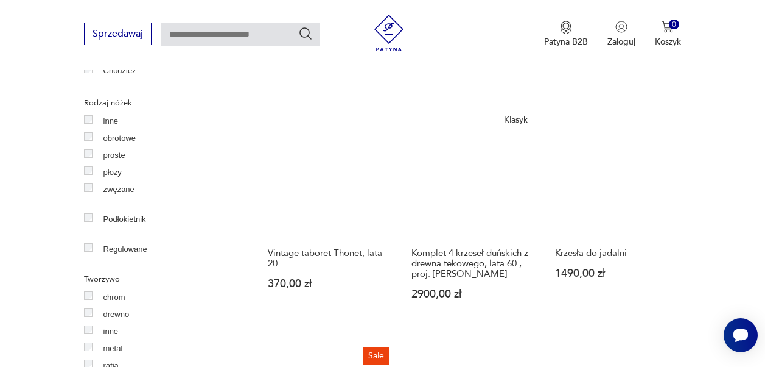
scroll to position [1561, 0]
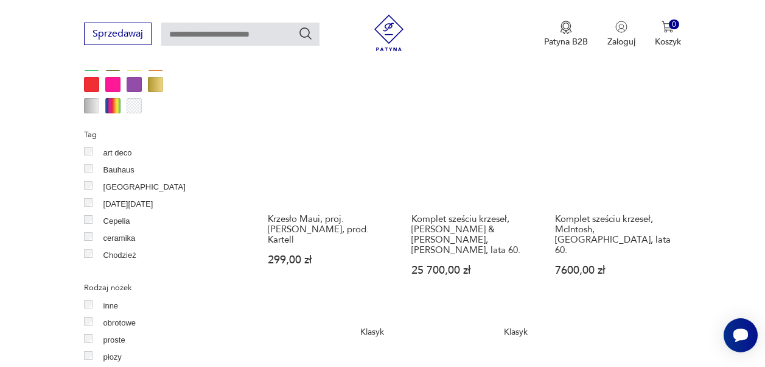
scroll to position [1439, 0]
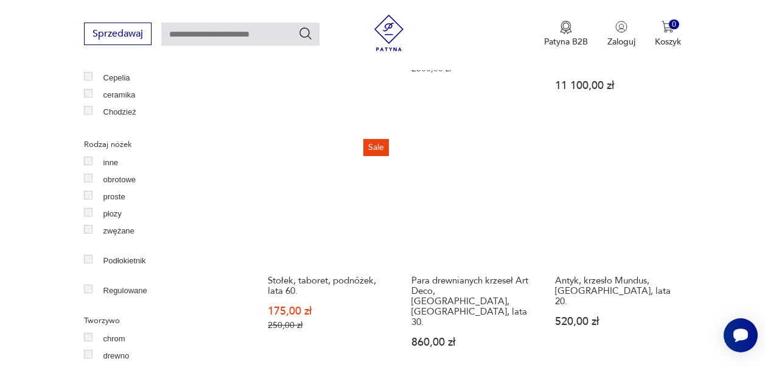
scroll to position [1500, 0]
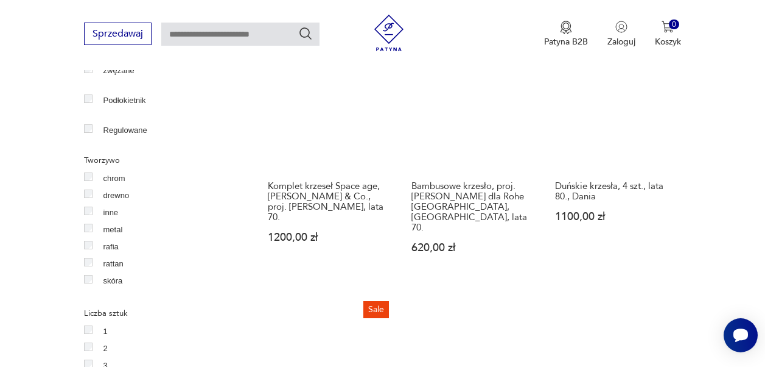
scroll to position [1561, 0]
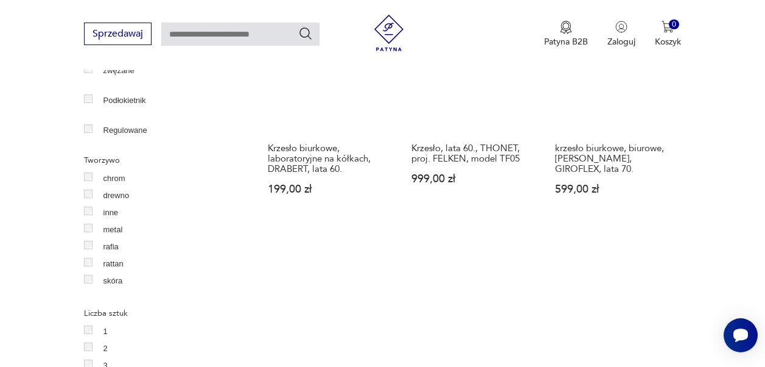
scroll to position [1561, 0]
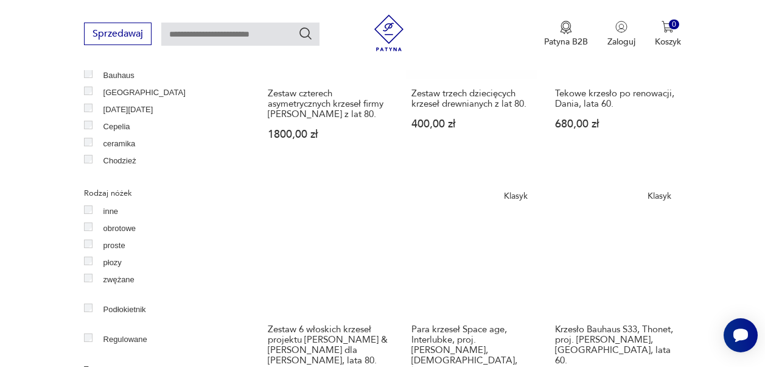
scroll to position [1500, 0]
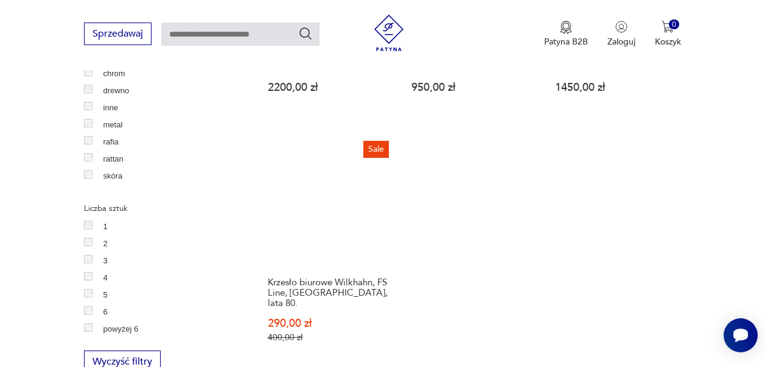
scroll to position [1682, 0]
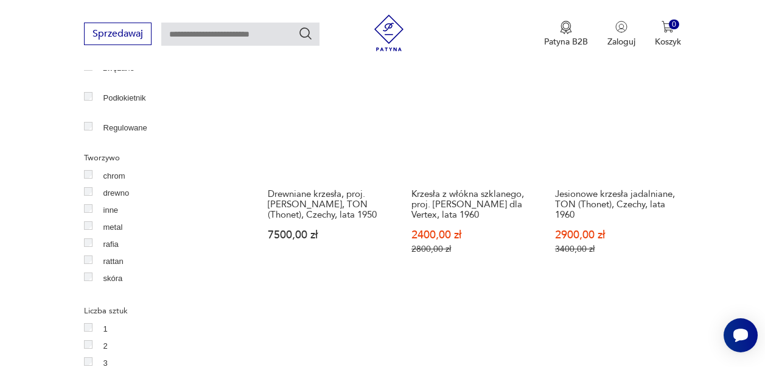
scroll to position [1561, 0]
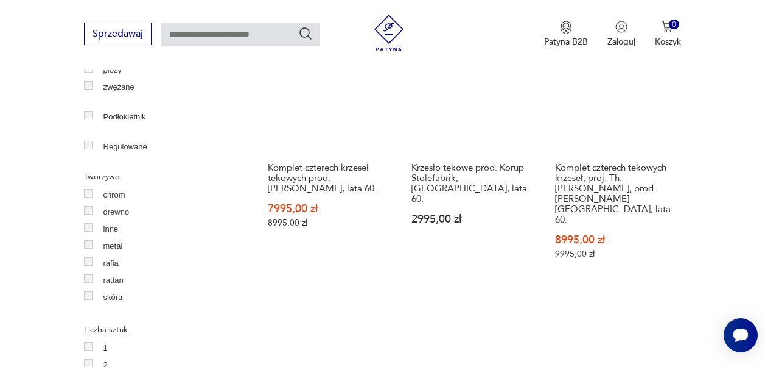
scroll to position [1561, 0]
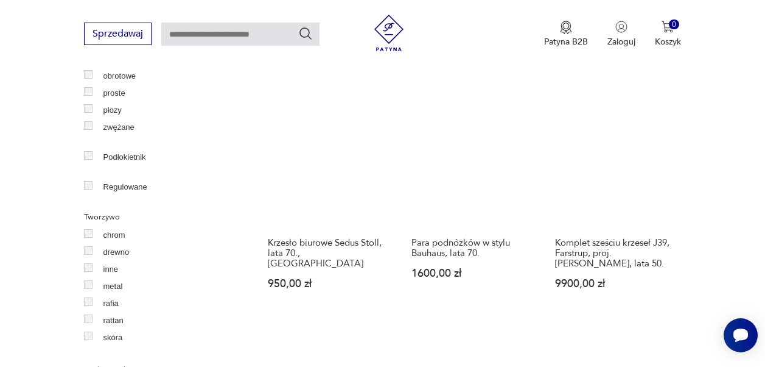
scroll to position [1622, 0]
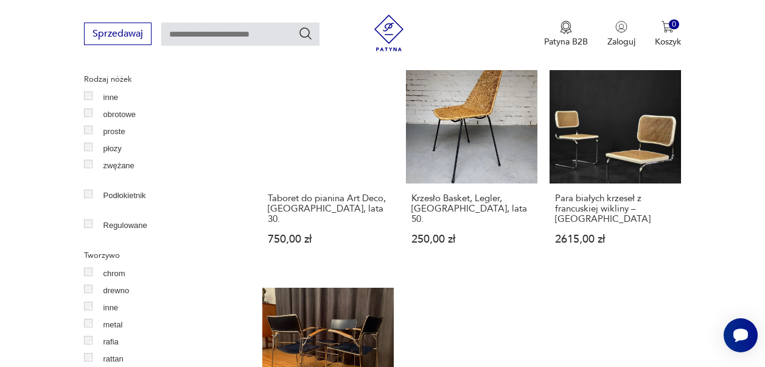
scroll to position [1500, 0]
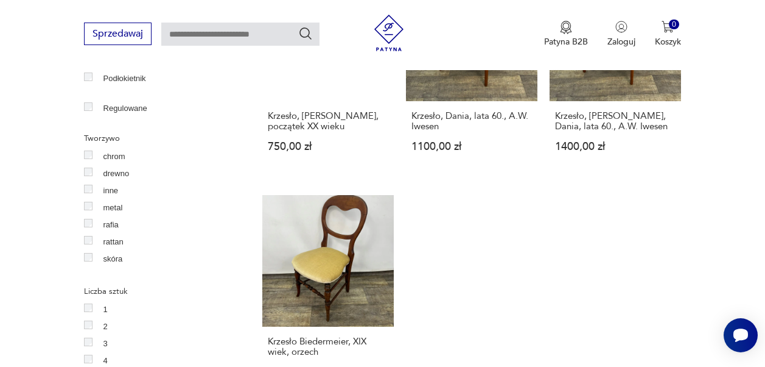
scroll to position [1682, 0]
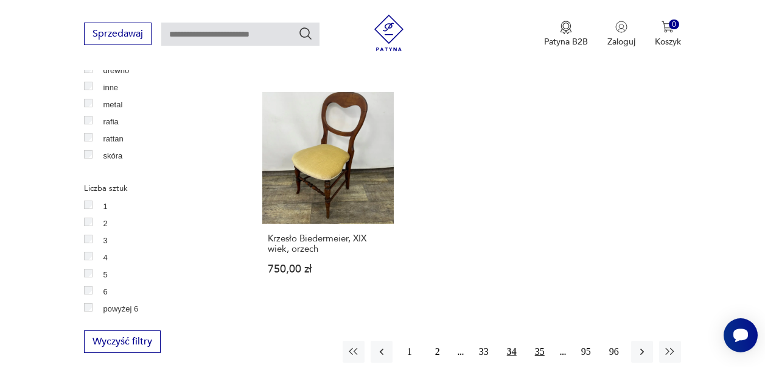
click at [551, 340] on button "35" at bounding box center [540, 351] width 22 height 22
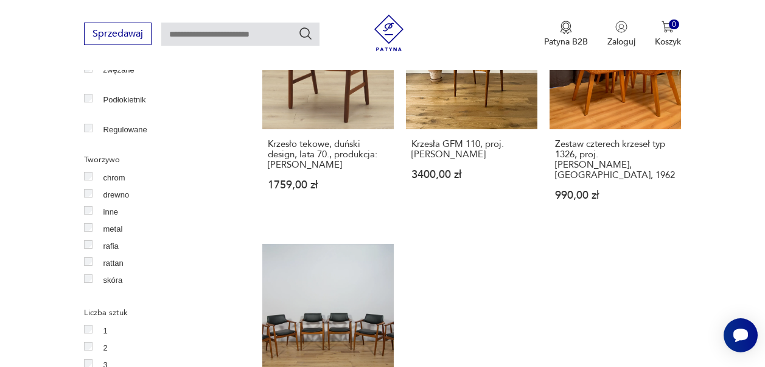
scroll to position [1561, 0]
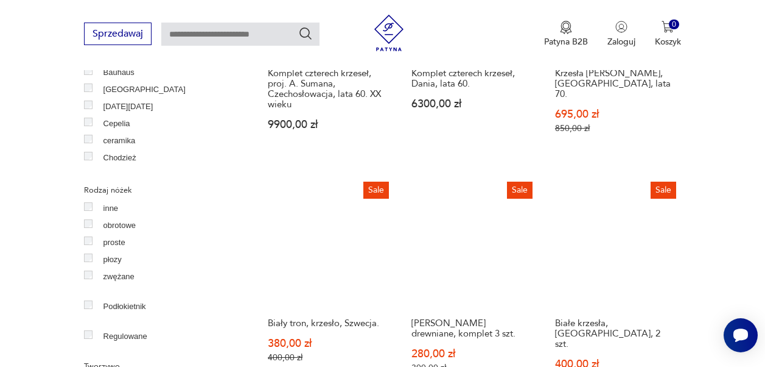
scroll to position [1622, 0]
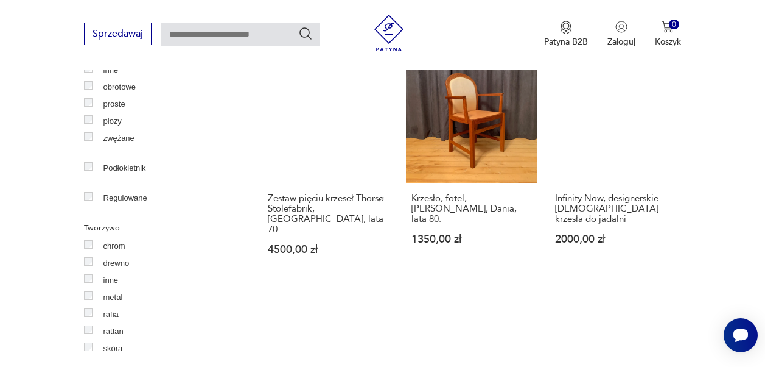
scroll to position [1622, 0]
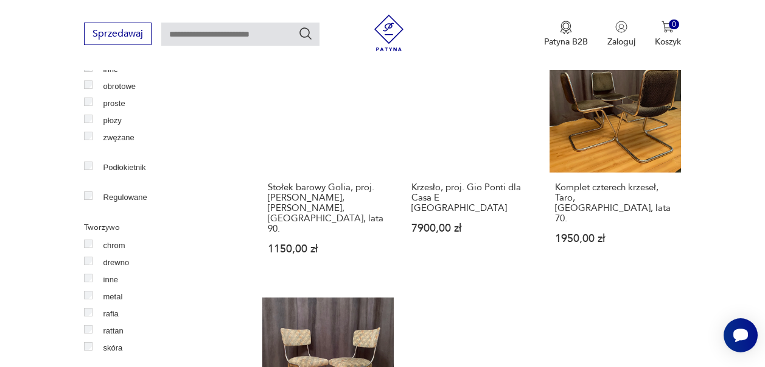
scroll to position [1500, 0]
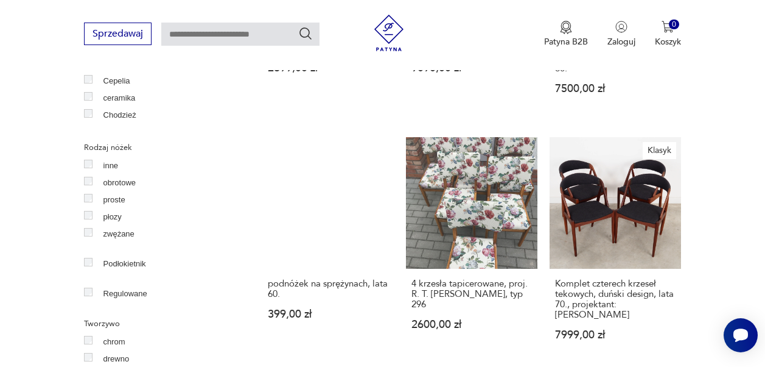
scroll to position [1500, 0]
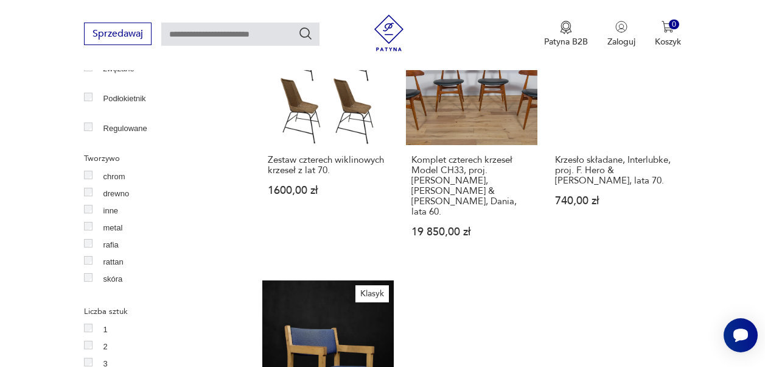
scroll to position [1561, 0]
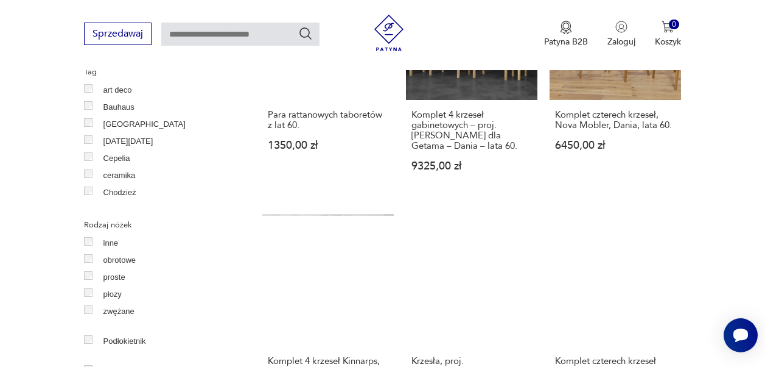
scroll to position [1561, 0]
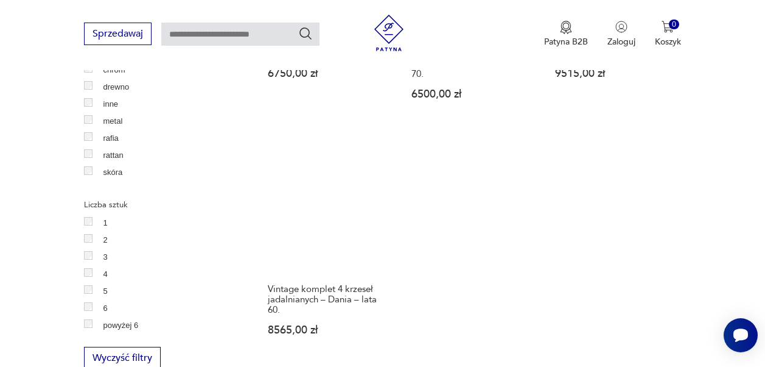
scroll to position [1682, 0]
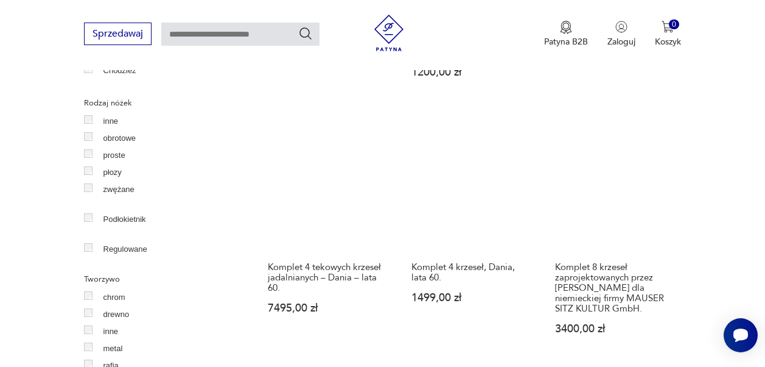
scroll to position [1682, 0]
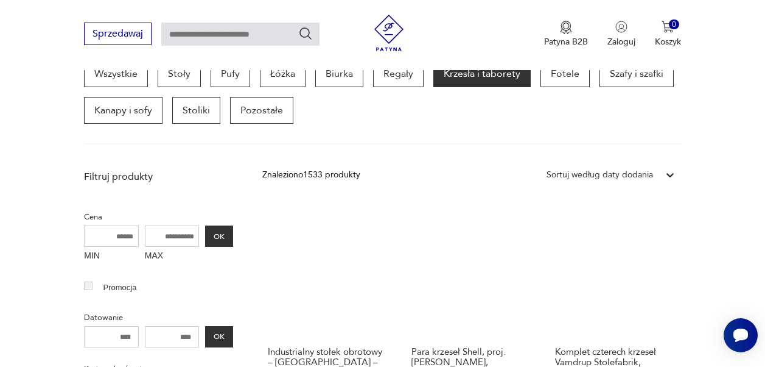
scroll to position [526, 0]
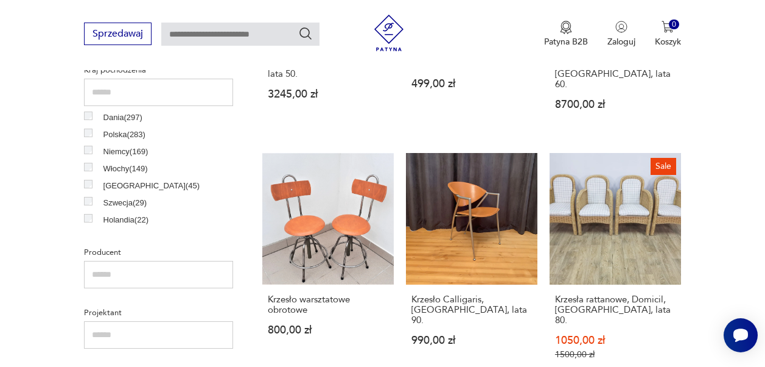
scroll to position [647, 0]
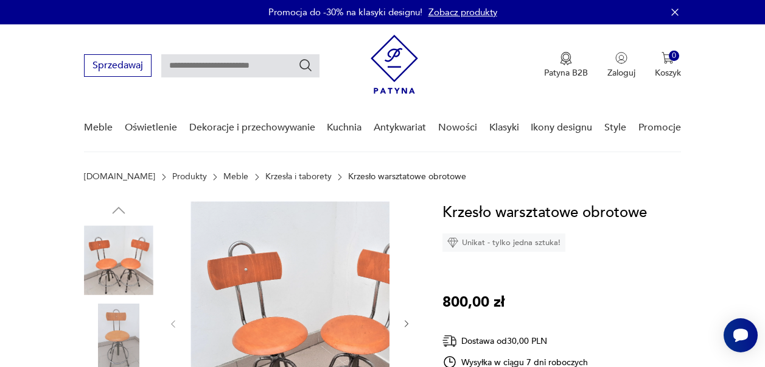
click at [286, 264] on img at bounding box center [314, 323] width 246 height 244
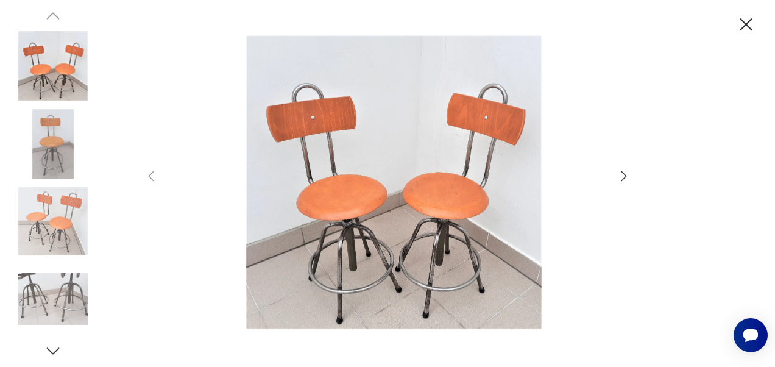
click at [624, 178] on icon "button" at bounding box center [623, 176] width 15 height 15
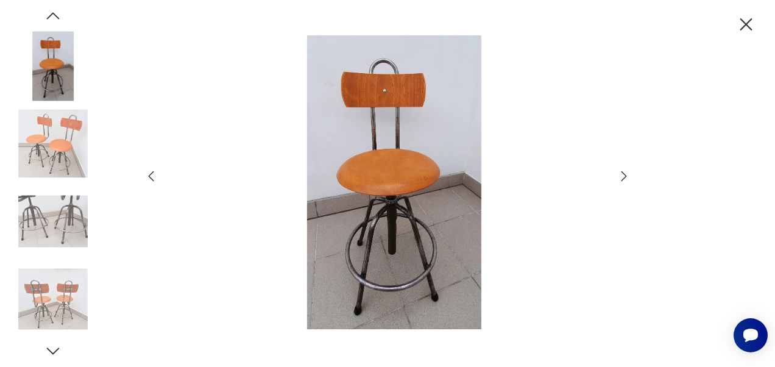
click at [624, 178] on icon "button" at bounding box center [623, 176] width 15 height 15
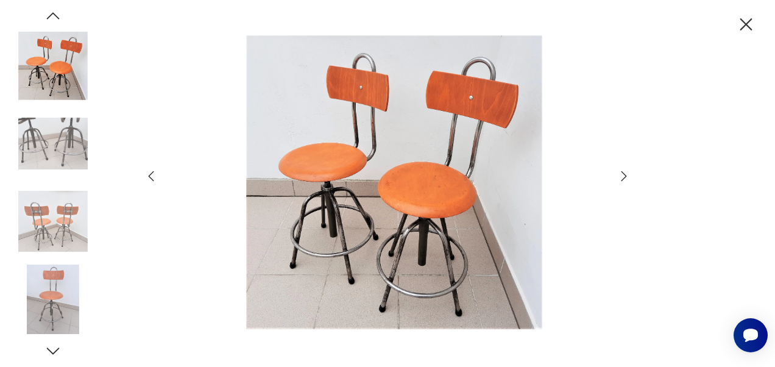
click at [624, 178] on icon "button" at bounding box center [623, 176] width 15 height 15
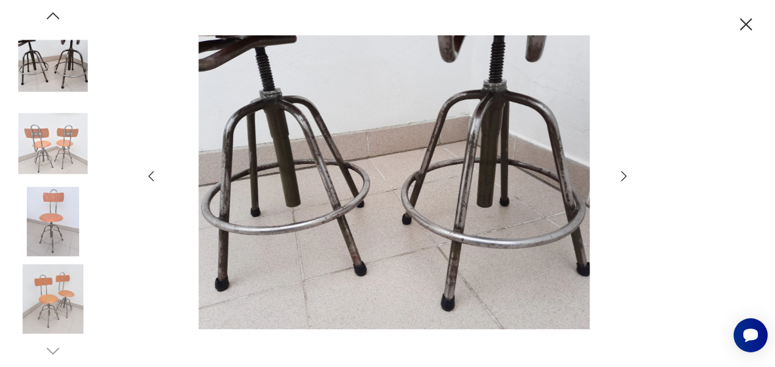
click at [624, 178] on icon "button" at bounding box center [623, 176] width 15 height 15
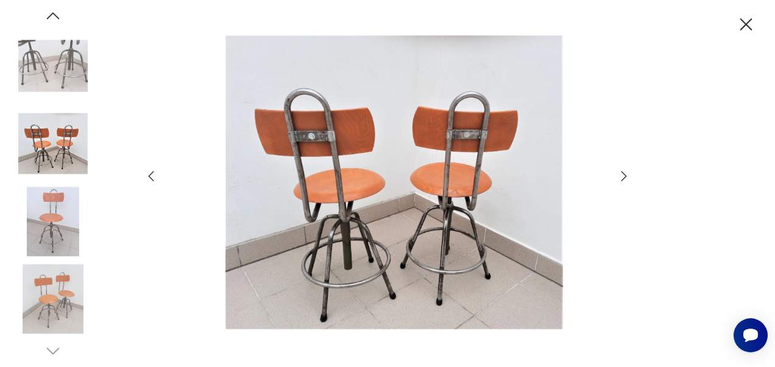
click at [753, 20] on icon "button" at bounding box center [745, 24] width 21 height 21
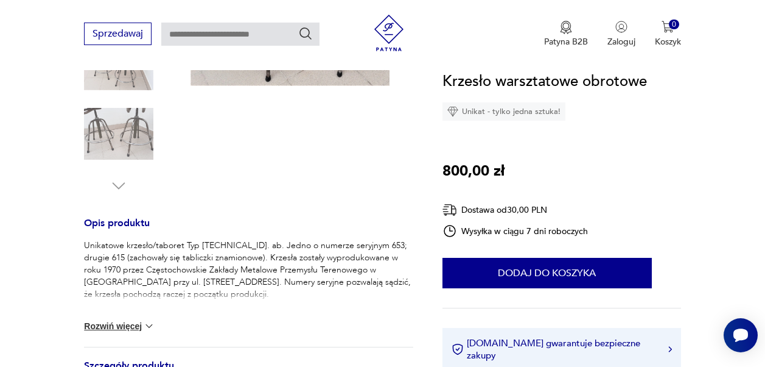
scroll to position [365, 0]
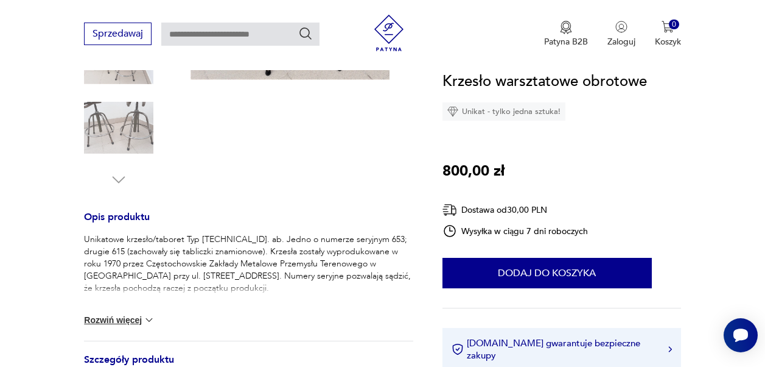
click at [114, 314] on button "Rozwiń więcej" at bounding box center [119, 320] width 71 height 12
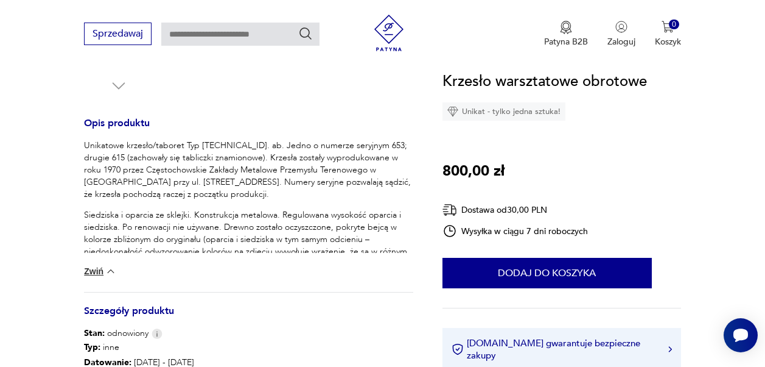
scroll to position [548, 0]
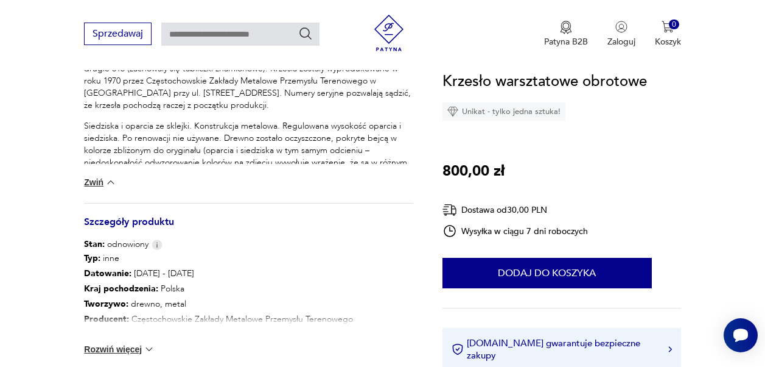
click at [110, 343] on button "Rozwiń więcej" at bounding box center [119, 349] width 71 height 12
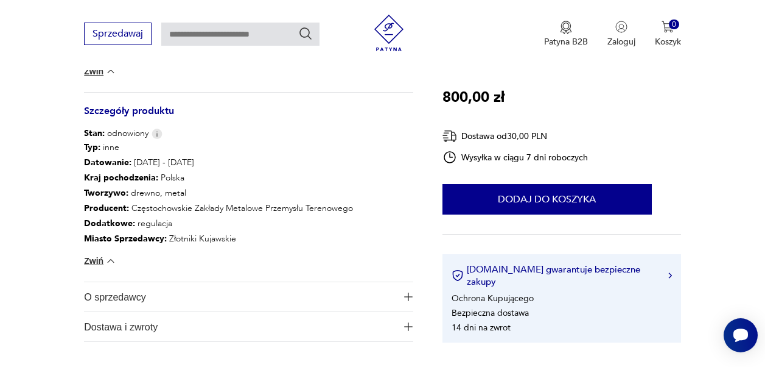
scroll to position [670, 0]
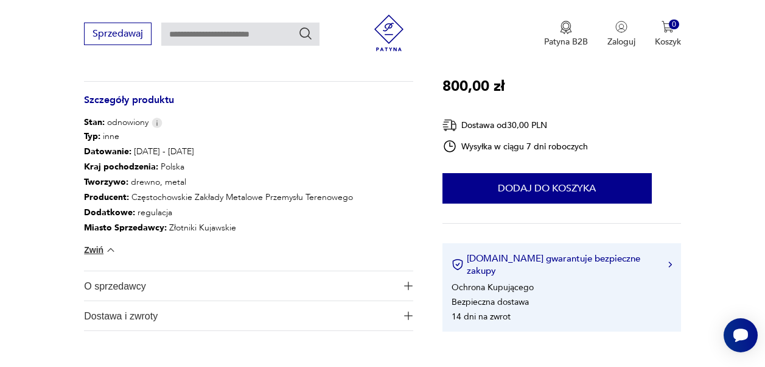
click at [89, 244] on button "Zwiń" at bounding box center [100, 250] width 32 height 12
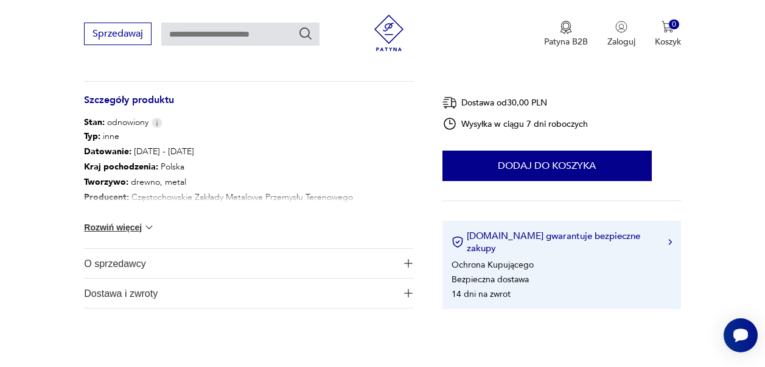
click at [111, 221] on button "Rozwiń więcej" at bounding box center [119, 227] width 71 height 12
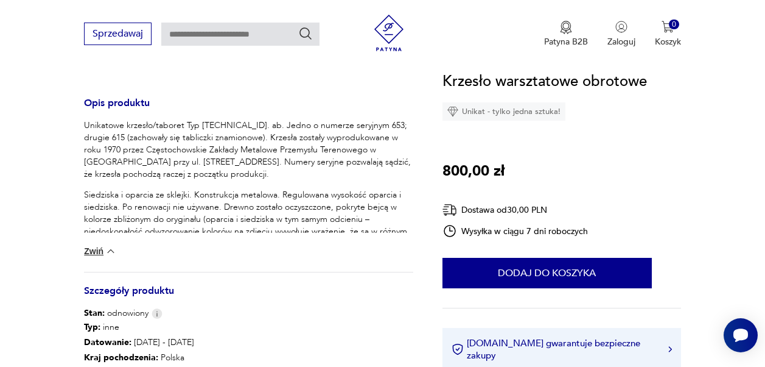
scroll to position [484, 0]
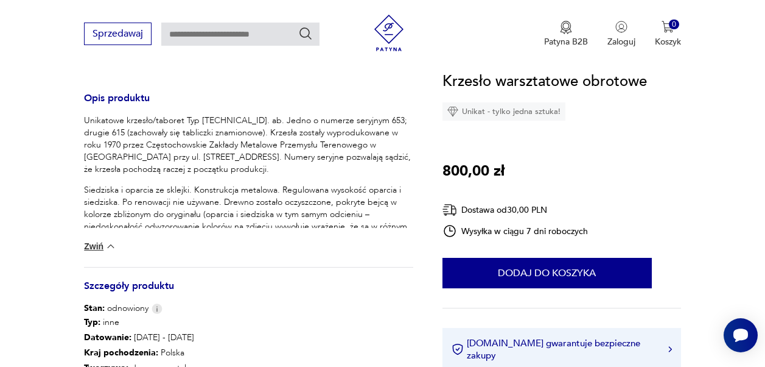
click at [89, 240] on button "Zwiń" at bounding box center [100, 246] width 32 height 12
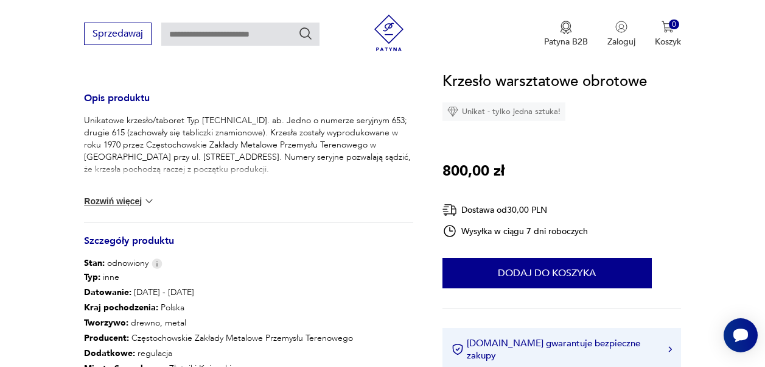
click at [108, 195] on button "Rozwiń więcej" at bounding box center [119, 201] width 71 height 12
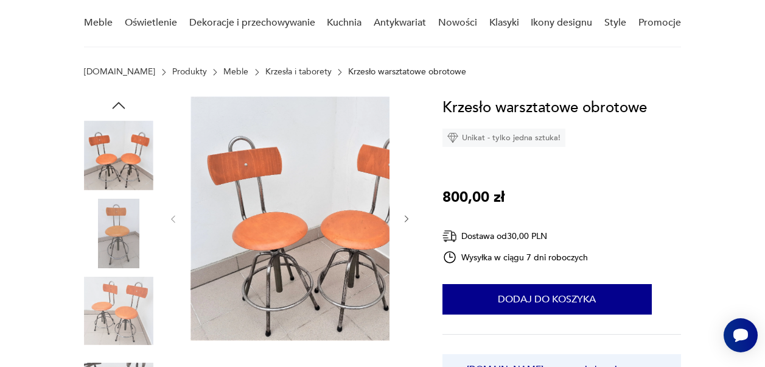
scroll to position [100, 0]
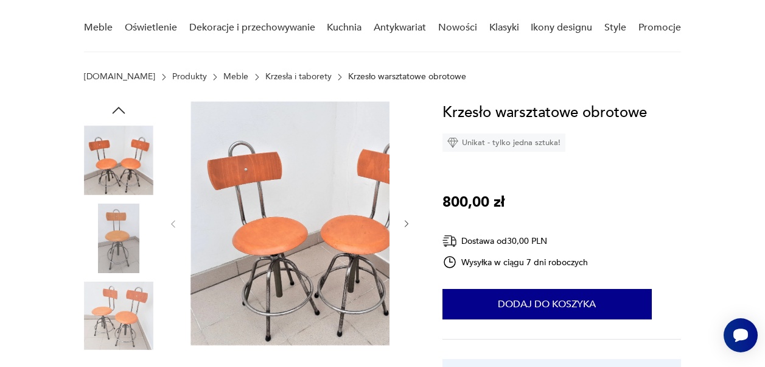
click at [367, 183] on img at bounding box center [314, 223] width 246 height 244
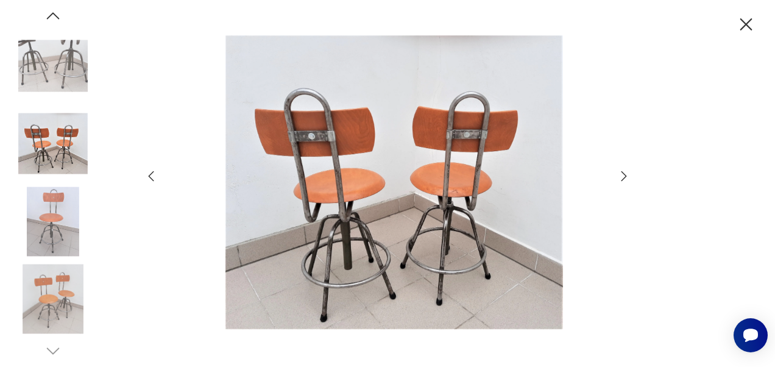
click at [628, 178] on icon "button" at bounding box center [623, 176] width 15 height 15
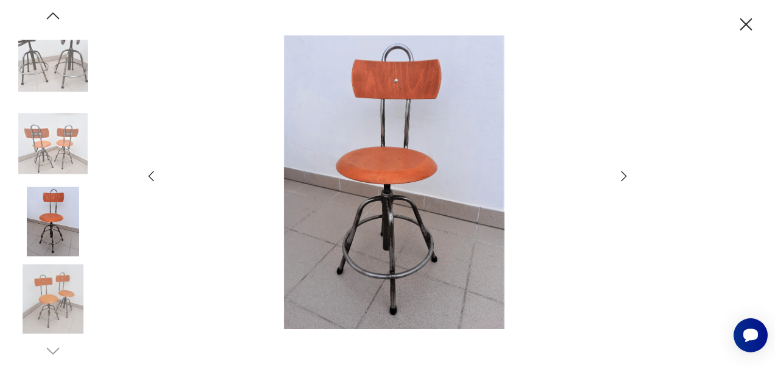
click at [628, 178] on icon "button" at bounding box center [623, 176] width 15 height 15
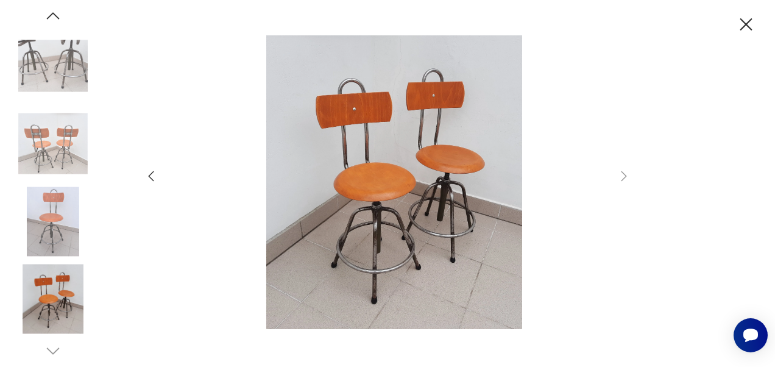
click at [753, 14] on icon "button" at bounding box center [745, 24] width 21 height 21
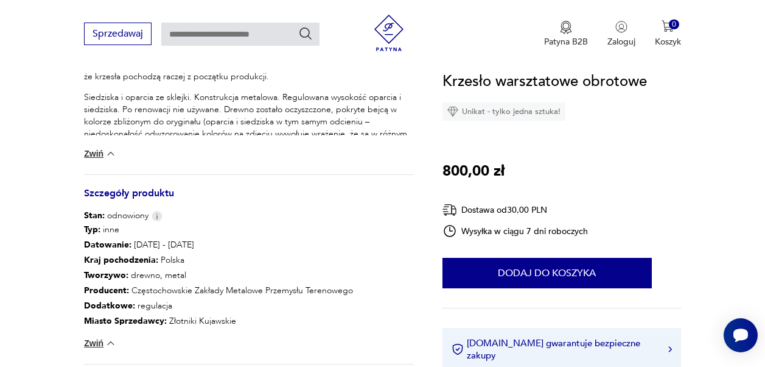
scroll to position [648, 0]
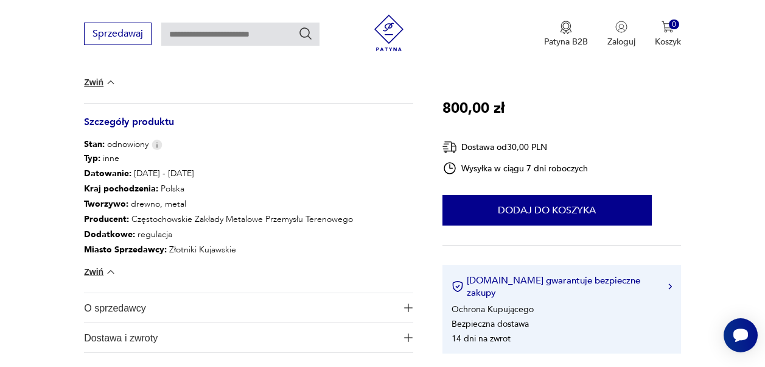
click at [94, 265] on button "Zwiń" at bounding box center [100, 271] width 32 height 12
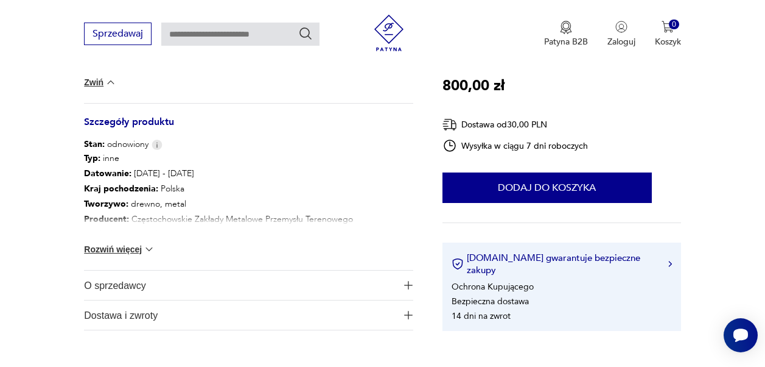
click at [100, 243] on button "Rozwiń więcej" at bounding box center [119, 249] width 71 height 12
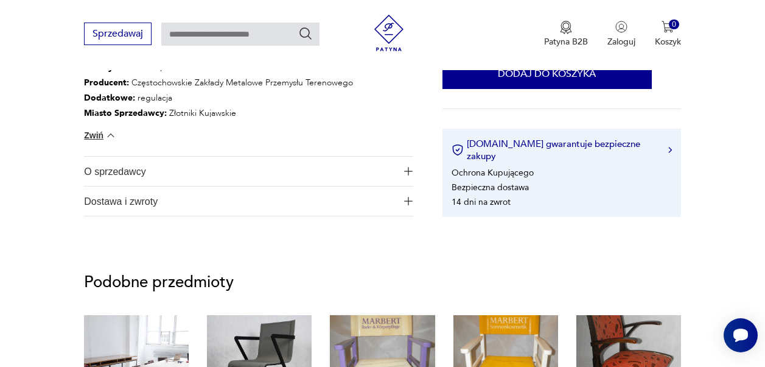
scroll to position [709, 0]
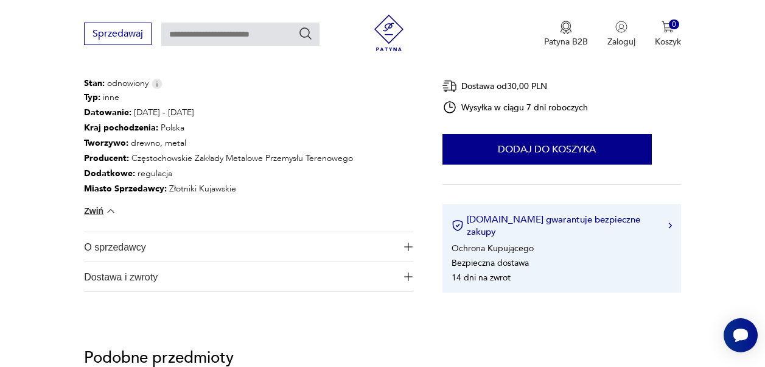
click at [413, 242] on img "button" at bounding box center [408, 246] width 9 height 9
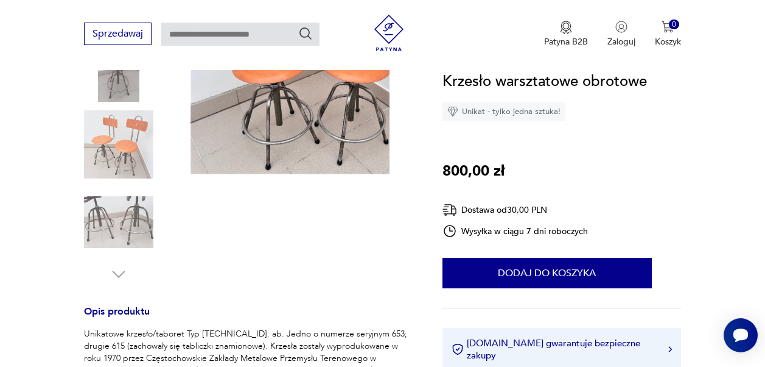
scroll to position [100, 0]
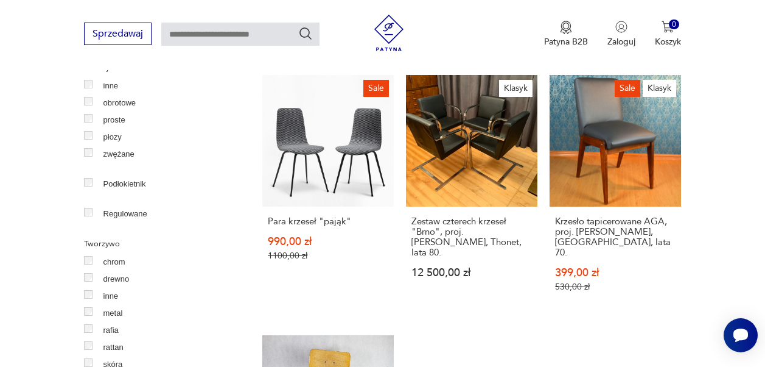
scroll to position [1500, 0]
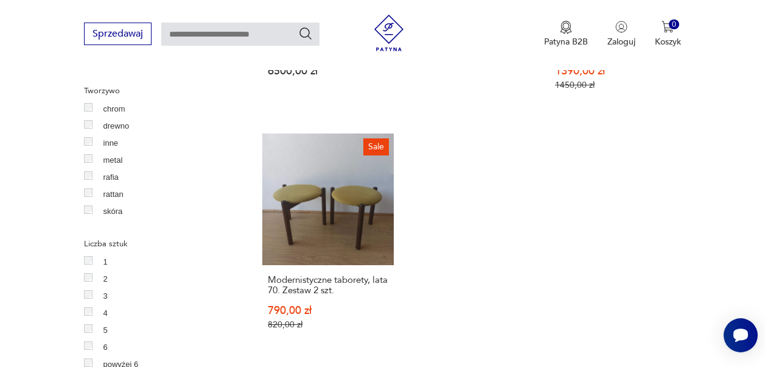
scroll to position [1743, 0]
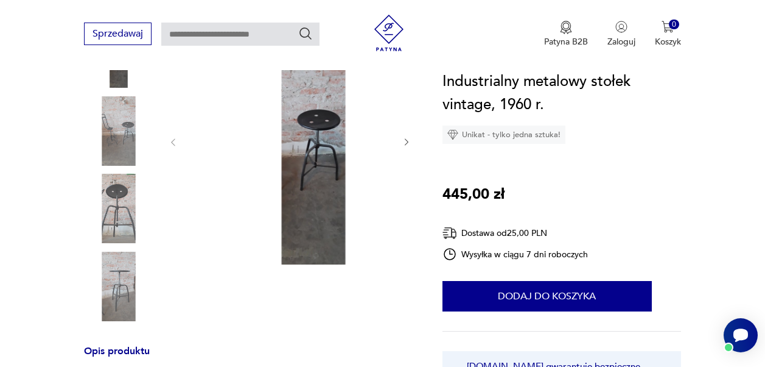
scroll to position [365, 0]
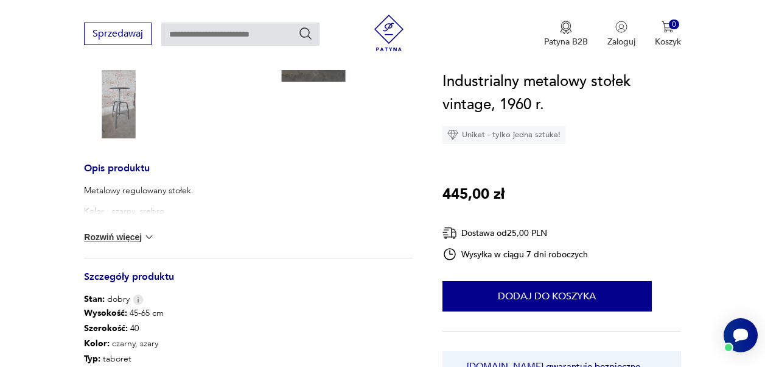
click at [114, 231] on button "Rozwiń więcej" at bounding box center [119, 237] width 71 height 12
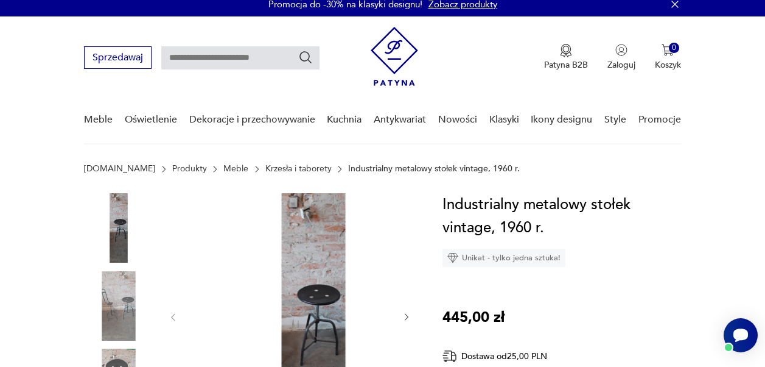
scroll to position [0, 0]
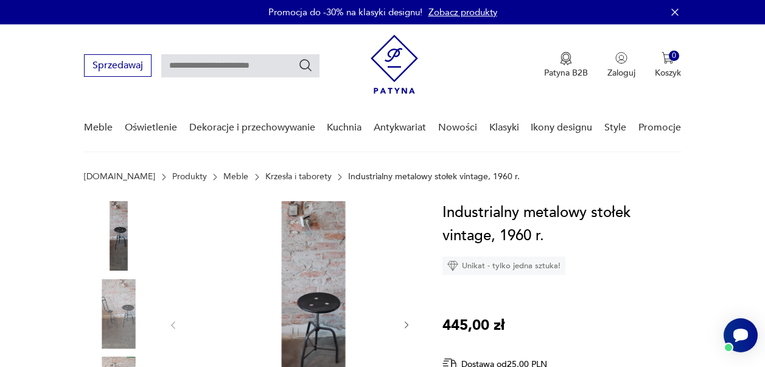
click at [312, 272] on img at bounding box center [314, 324] width 246 height 246
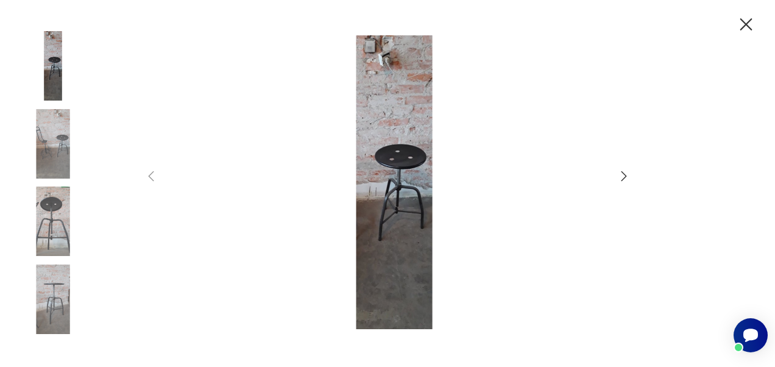
click at [628, 178] on icon "button" at bounding box center [623, 176] width 15 height 15
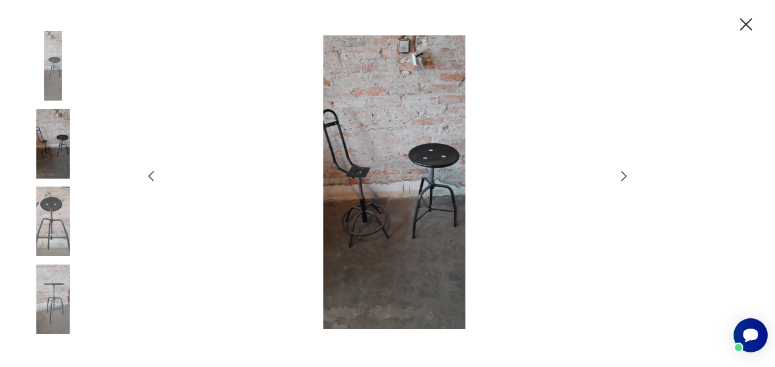
click at [628, 178] on icon "button" at bounding box center [623, 176] width 15 height 15
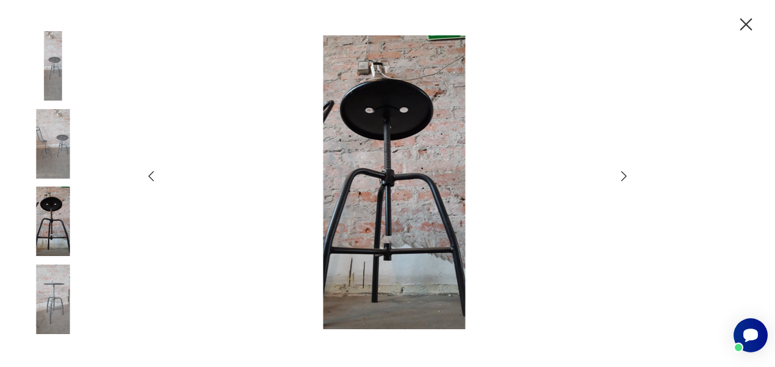
click at [628, 178] on icon "button" at bounding box center [623, 176] width 15 height 15
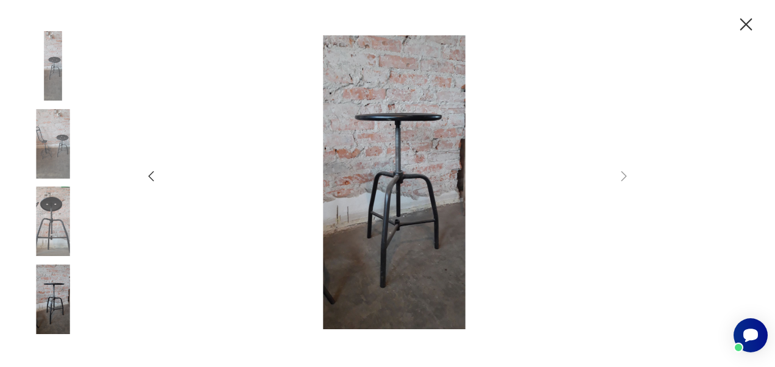
click at [761, 7] on div at bounding box center [387, 183] width 775 height 367
click at [752, 19] on icon "button" at bounding box center [746, 24] width 12 height 12
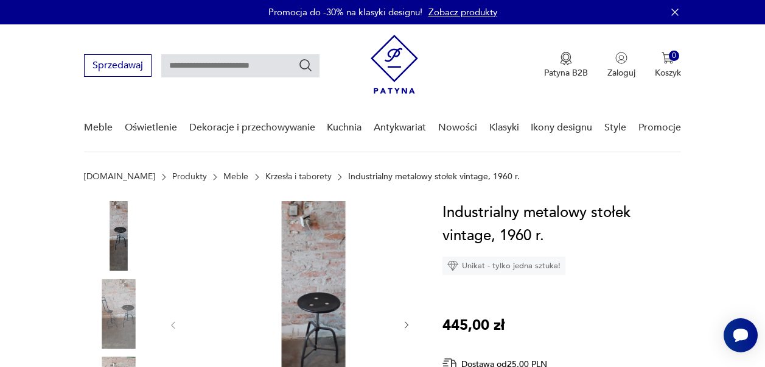
click at [175, 55] on input "text" at bounding box center [240, 65] width 158 height 23
type input "******"
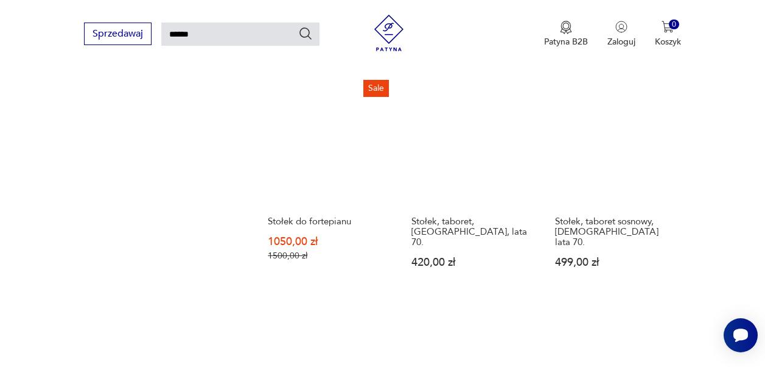
scroll to position [1289, 0]
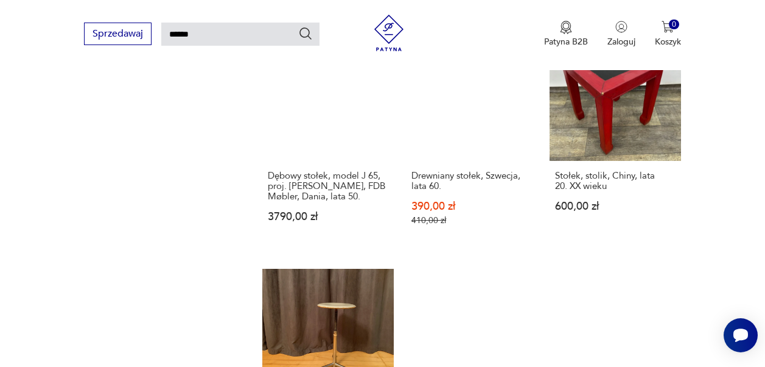
scroll to position [1228, 0]
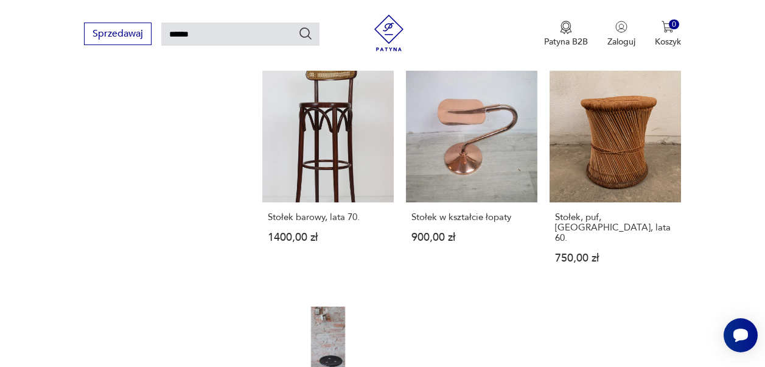
scroll to position [1228, 0]
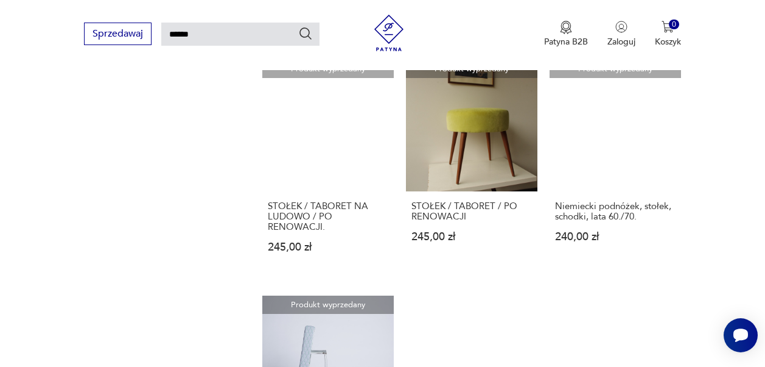
scroll to position [1289, 0]
